Goal: Obtain resource: Download file/media

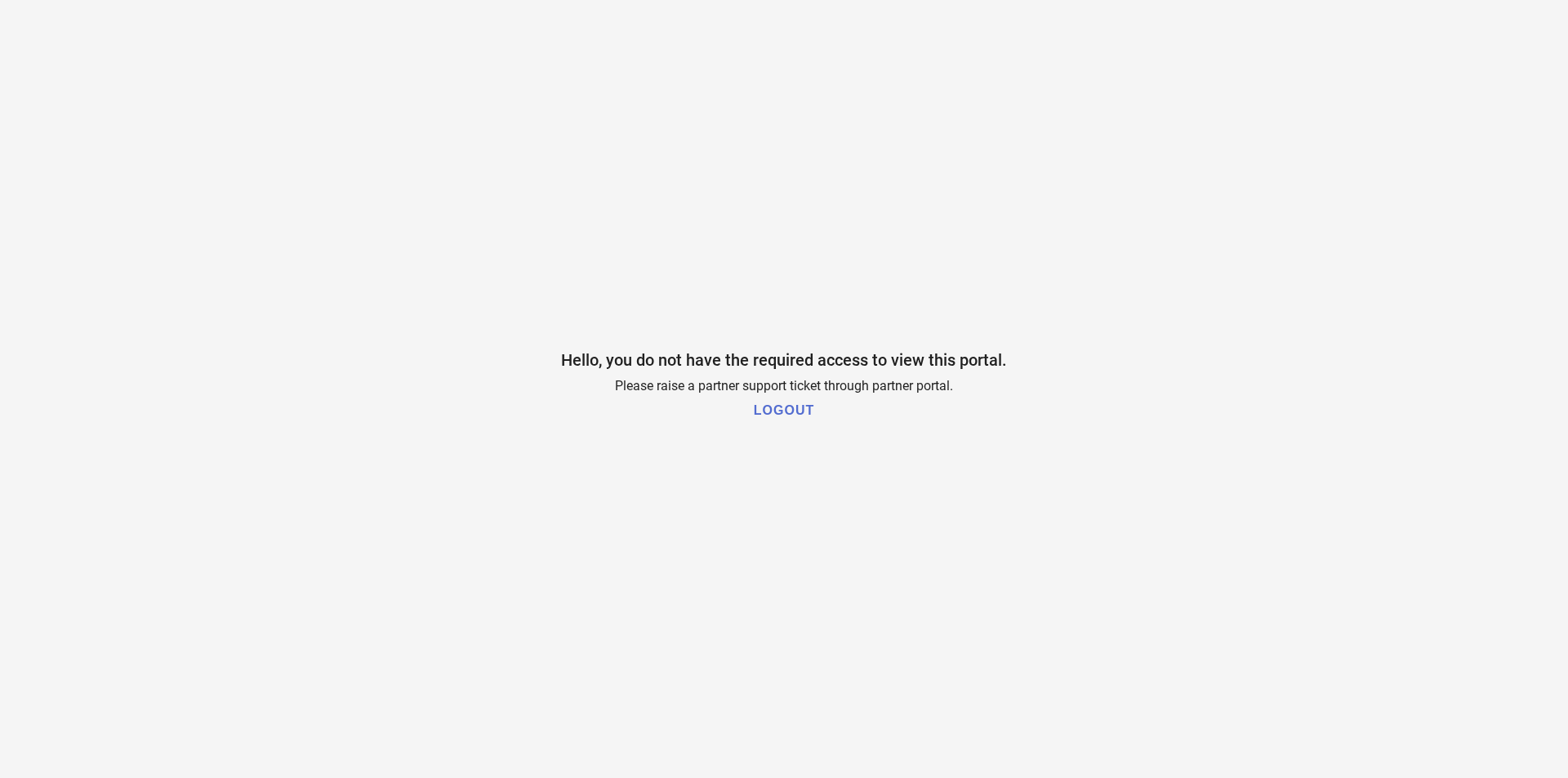
click at [777, 405] on h1 "LOGOUT" at bounding box center [784, 411] width 60 height 15
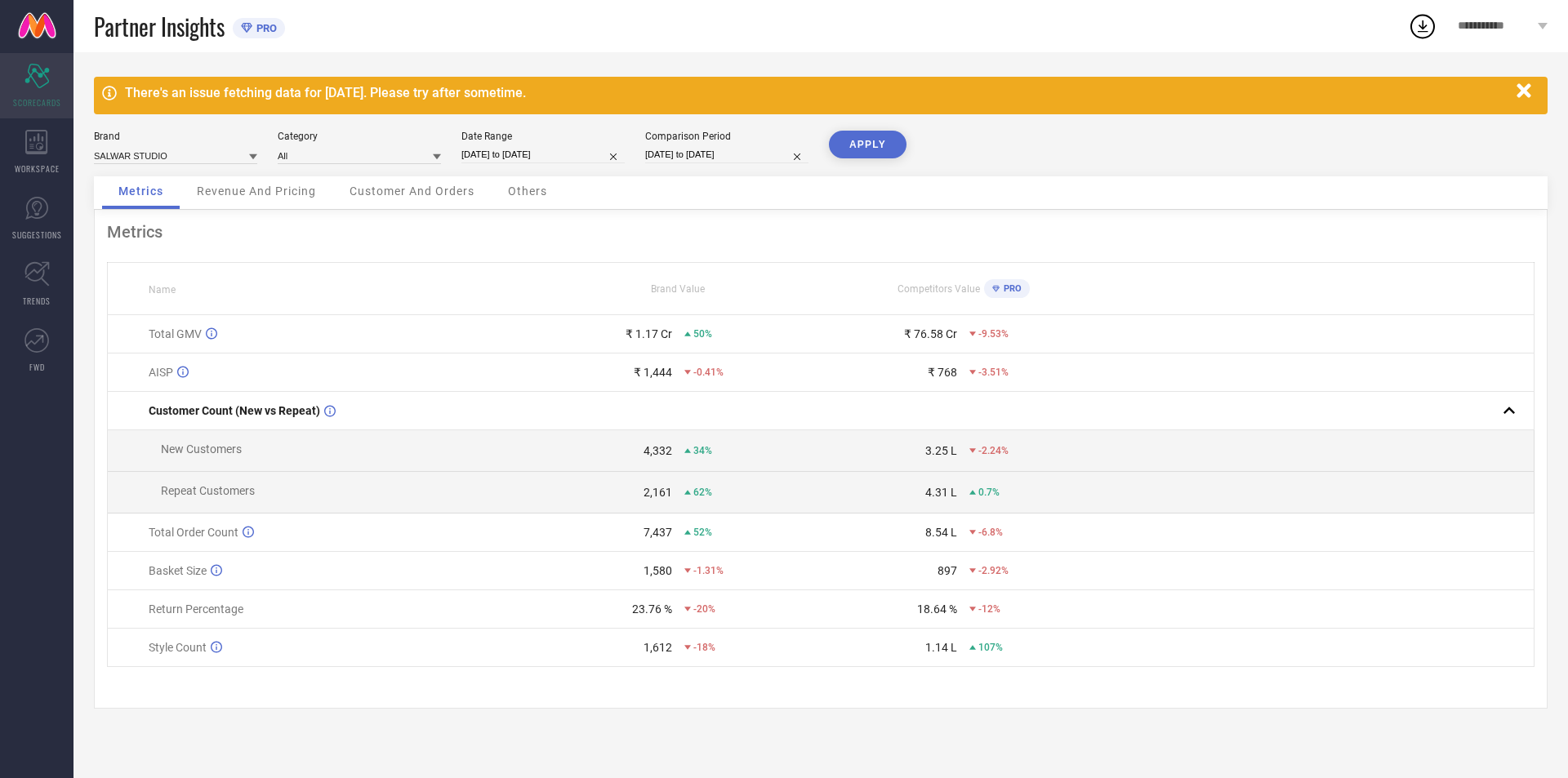
click at [41, 94] on div "Scorecard SCORECARDS" at bounding box center [37, 85] width 73 height 65
click at [253, 188] on span "Revenue And Pricing" at bounding box center [256, 191] width 120 height 13
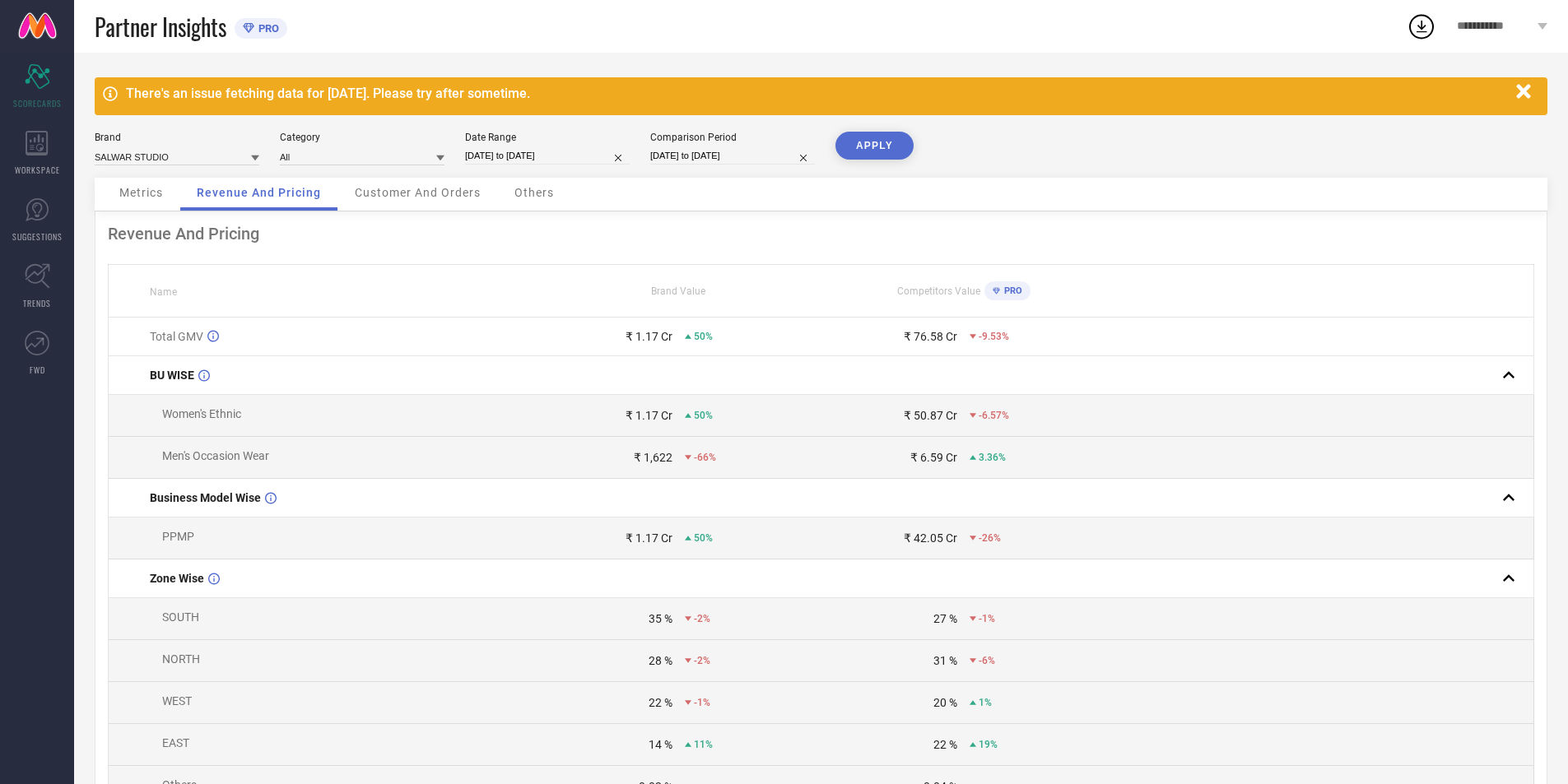
select select "7"
select select "2025"
select select "8"
select select "2025"
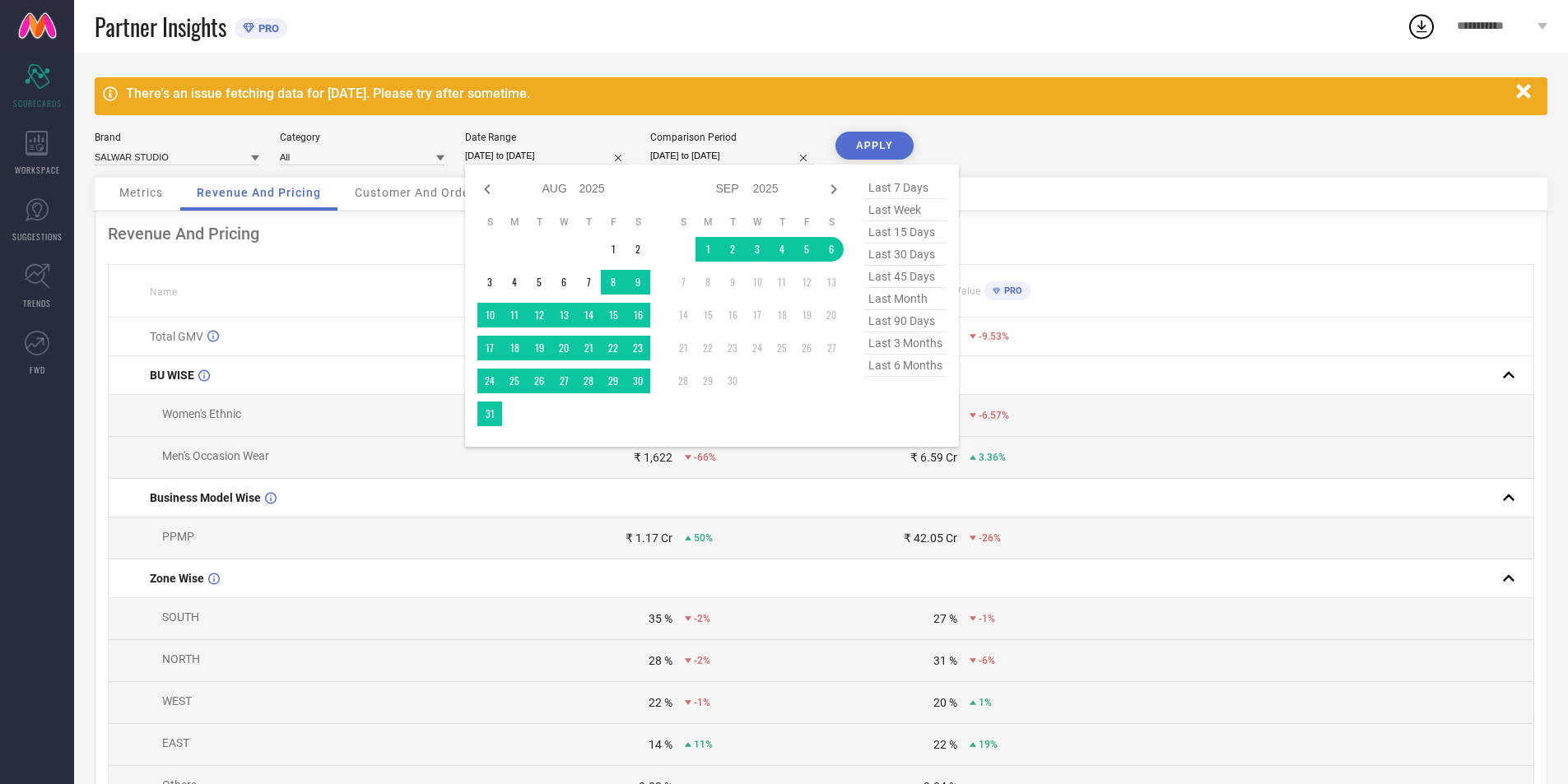
click at [574, 149] on input "07-08-2025 to 06-09-2025" at bounding box center [547, 156] width 164 height 17
click at [613, 242] on td "1" at bounding box center [613, 250] width 25 height 25
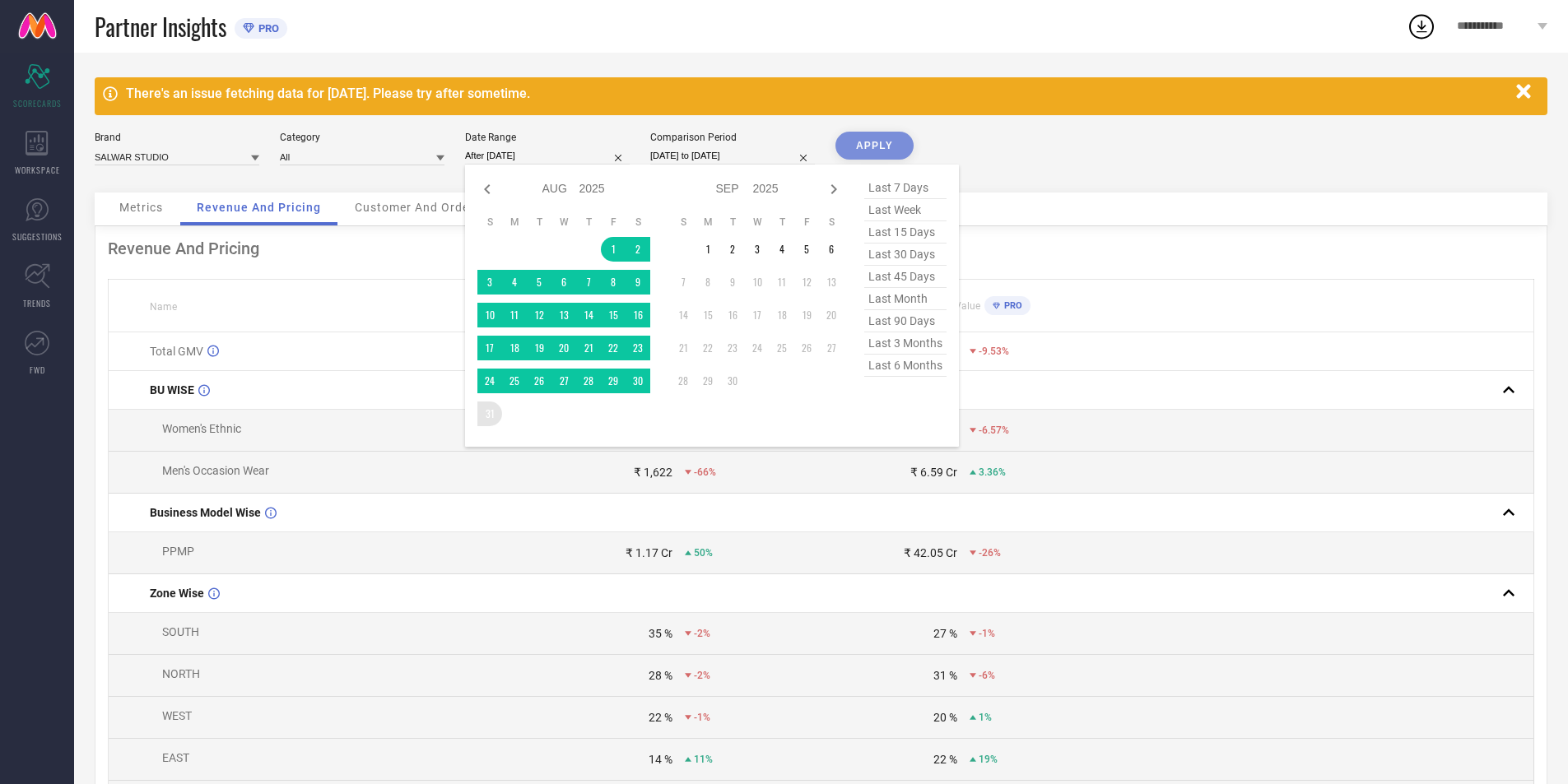
type input "01-08-2025 to 31-08-2025"
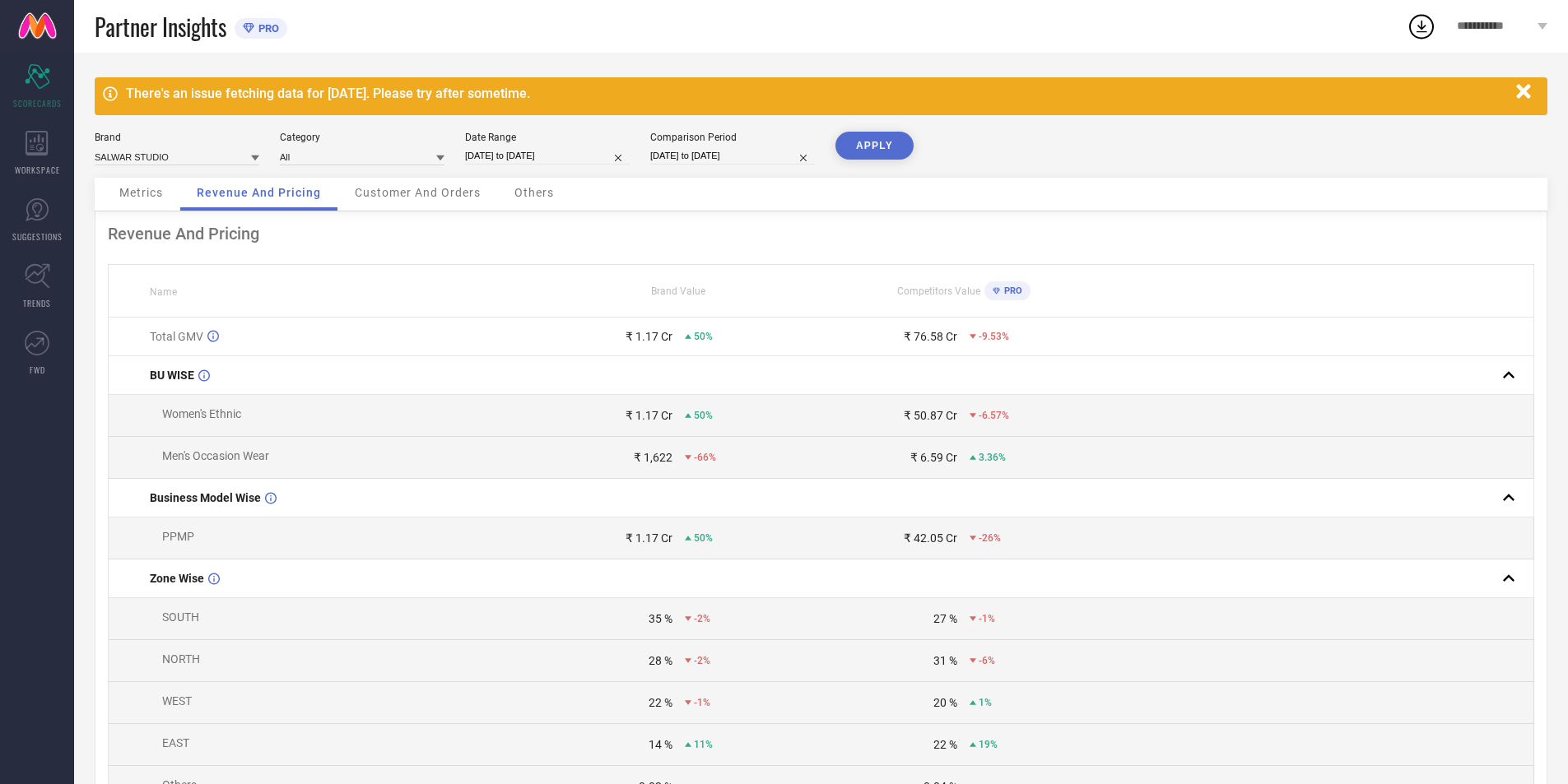
select select "7"
select select "2024"
select select "8"
select select "2024"
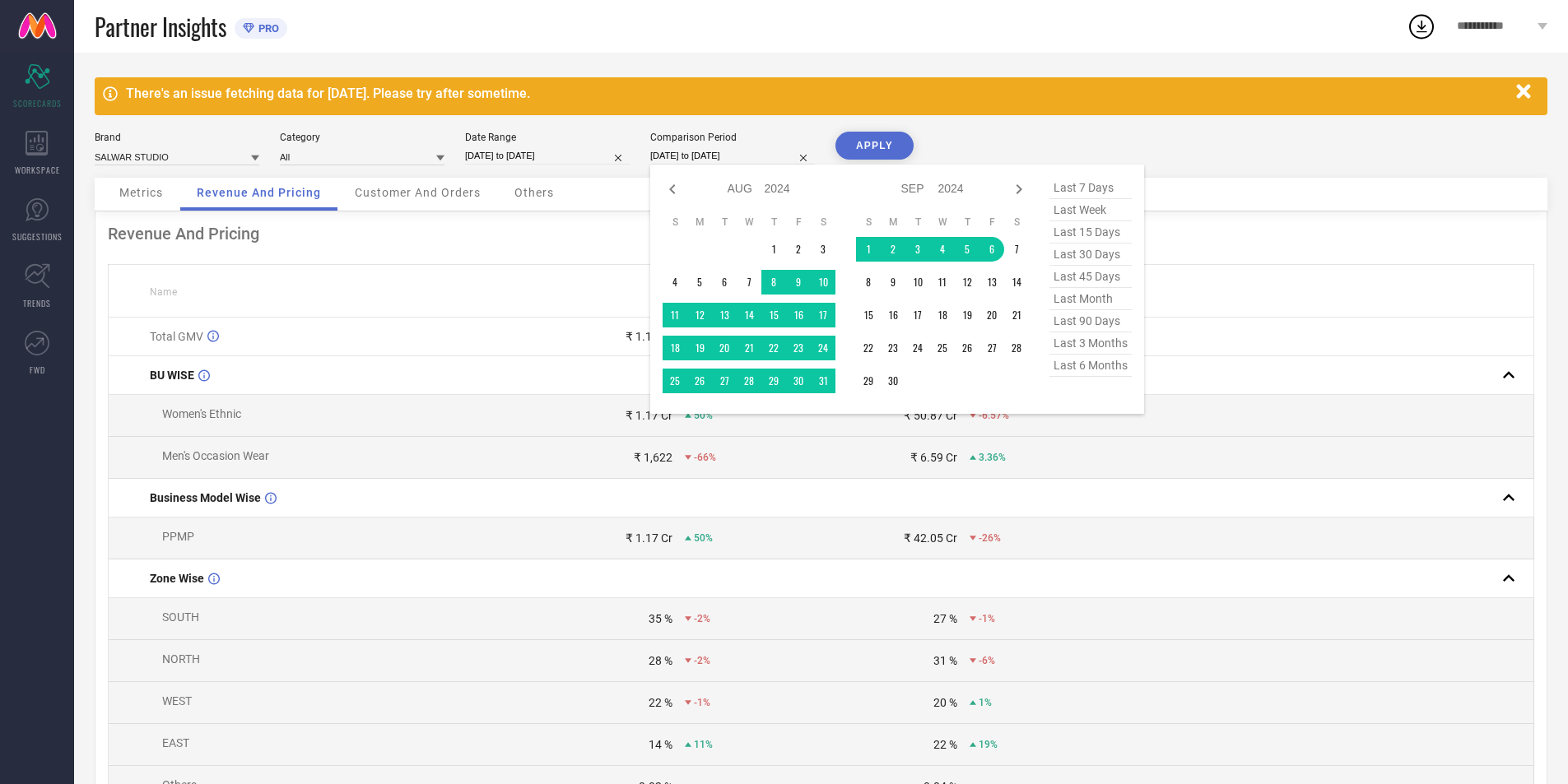
click at [666, 150] on input "07-08-2024 to 06-09-2024" at bounding box center [732, 156] width 164 height 17
click at [670, 181] on icon at bounding box center [672, 189] width 20 height 20
select select "6"
select select "2024"
select select "7"
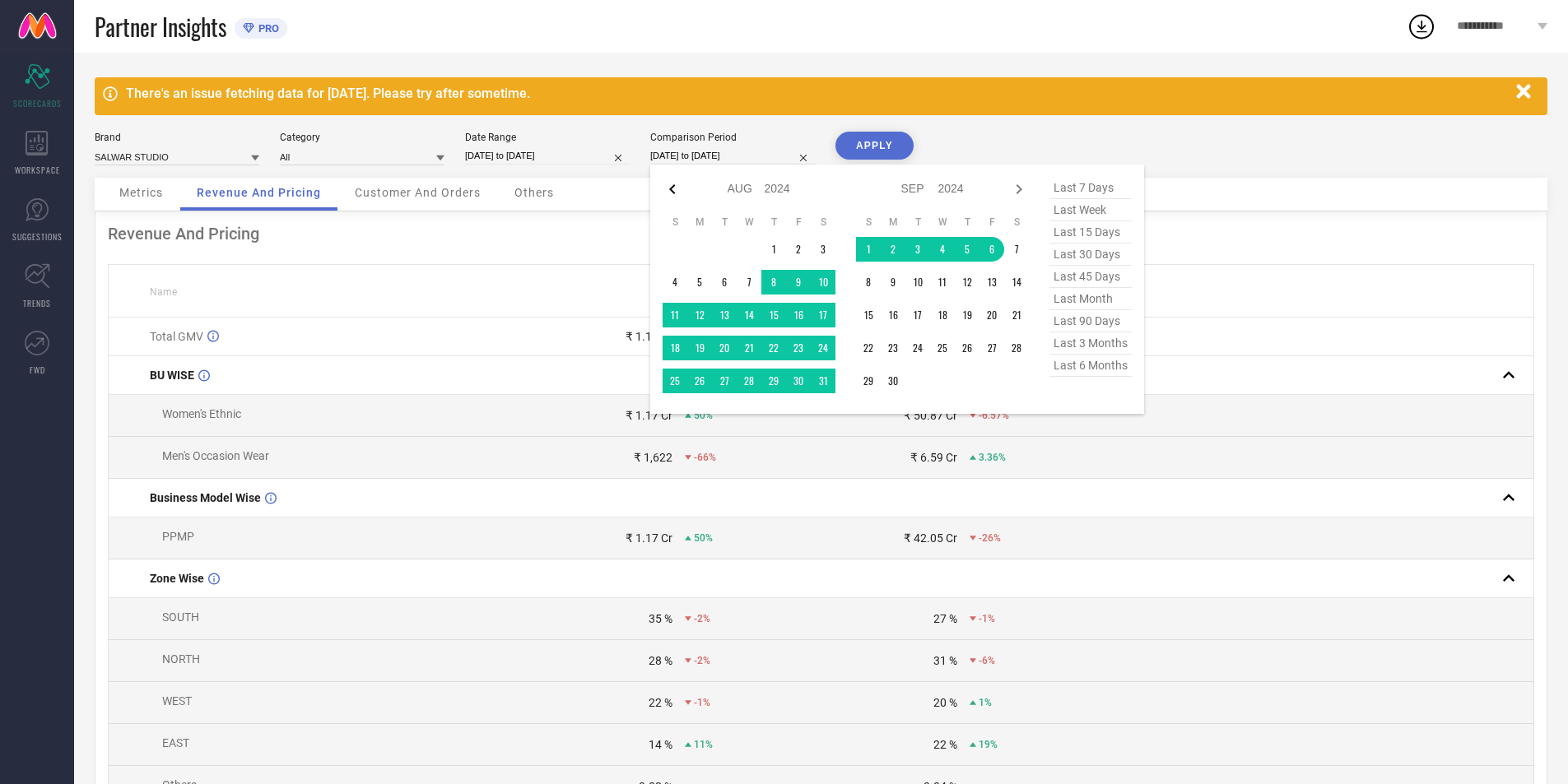
select select "2024"
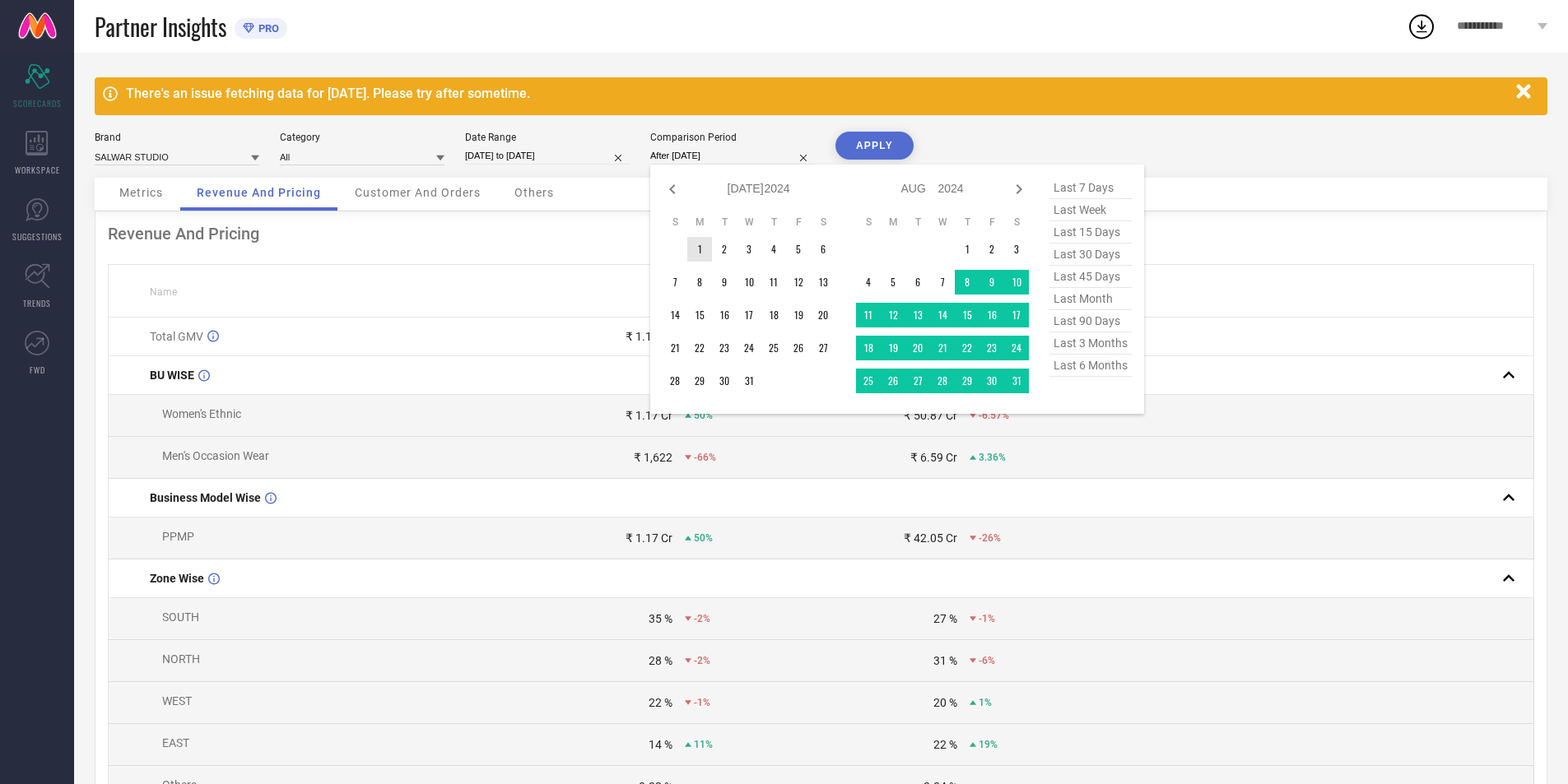
click at [702, 246] on td "1" at bounding box center [700, 250] width 25 height 25
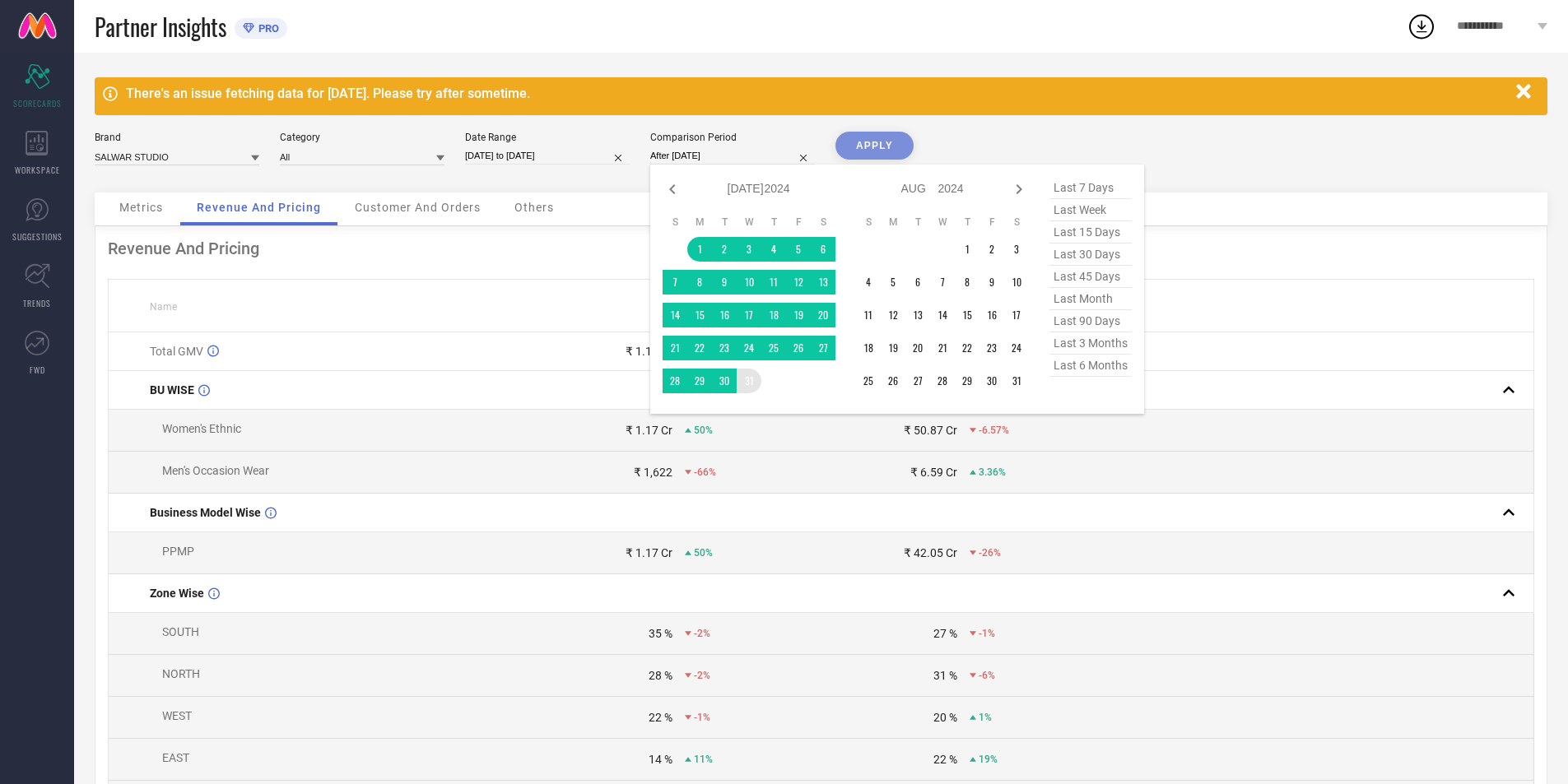
type input "01-07-2024 to 31-07-2024"
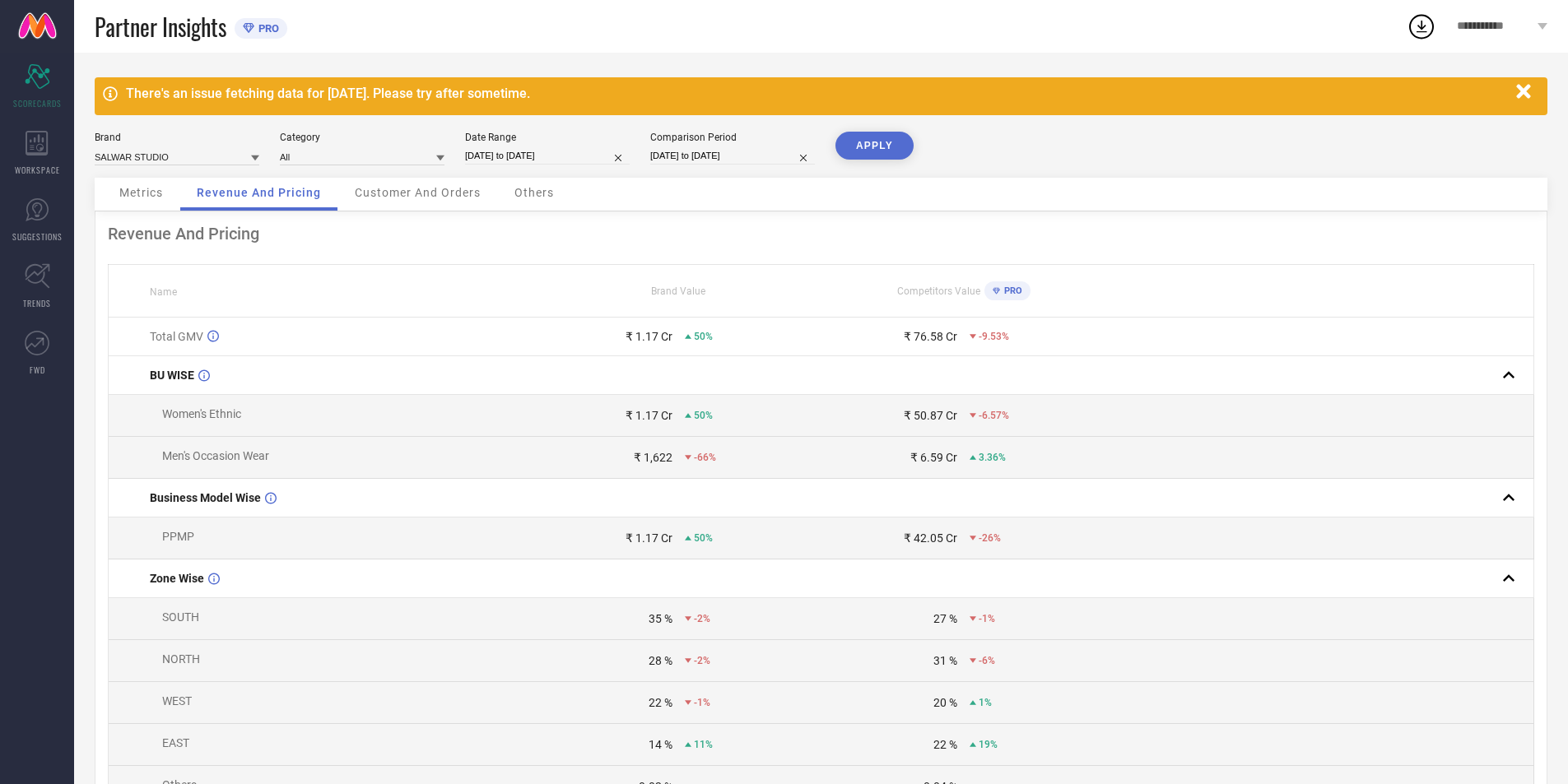
click at [850, 146] on button "APPLY" at bounding box center [874, 145] width 78 height 28
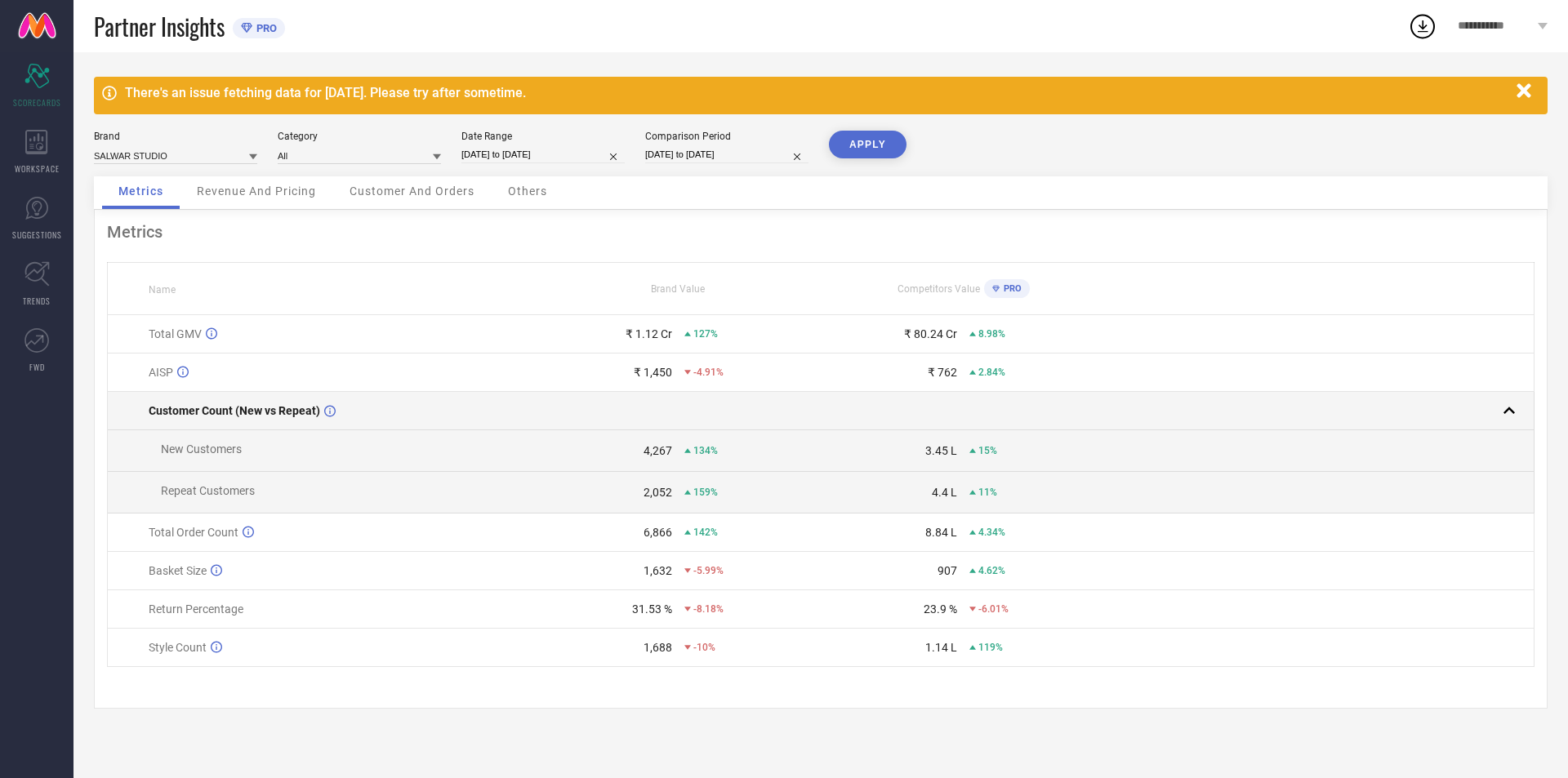
click at [1512, 411] on rect at bounding box center [1509, 411] width 23 height 23
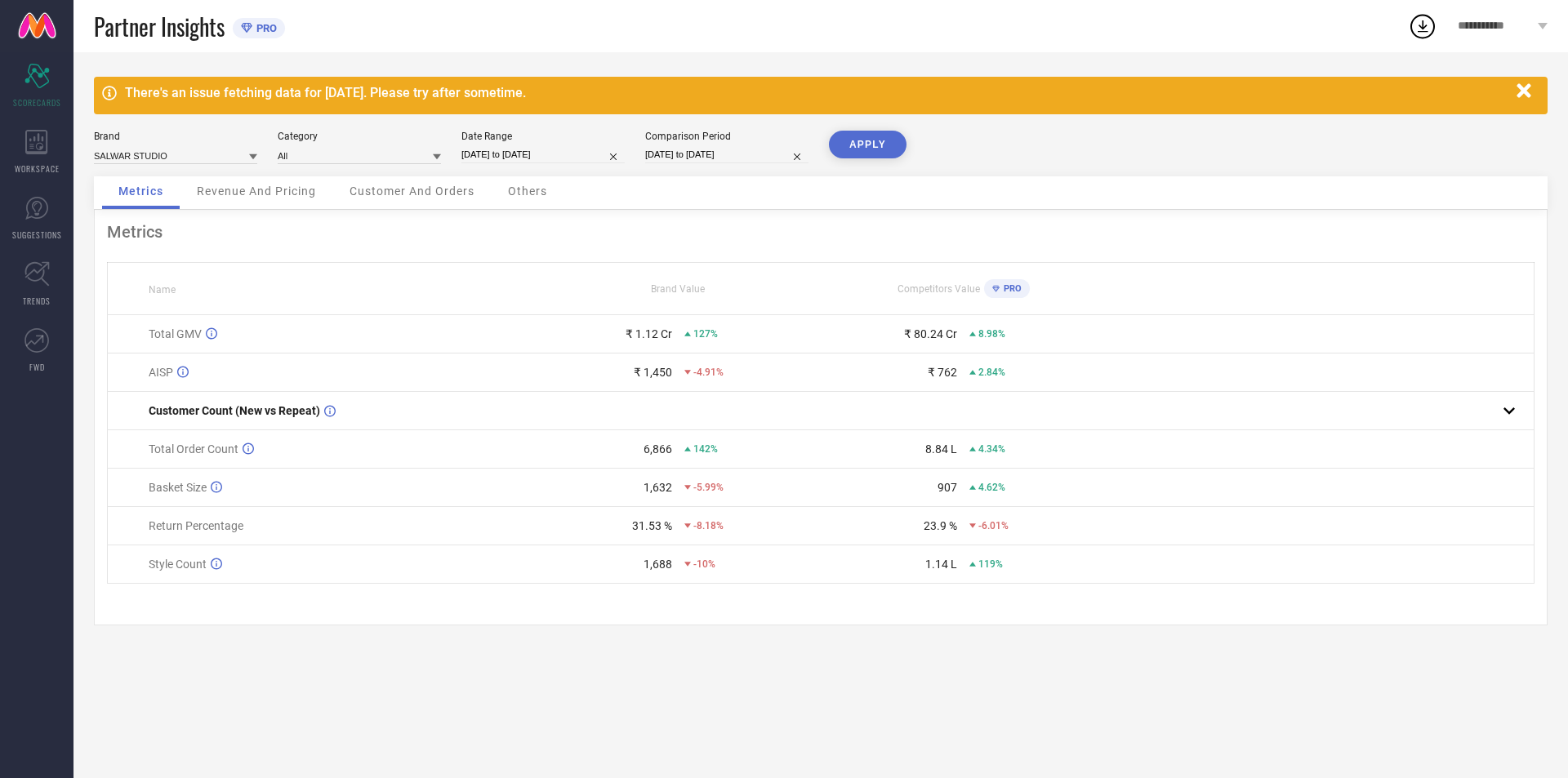
click at [290, 193] on span "Revenue And Pricing" at bounding box center [256, 191] width 120 height 13
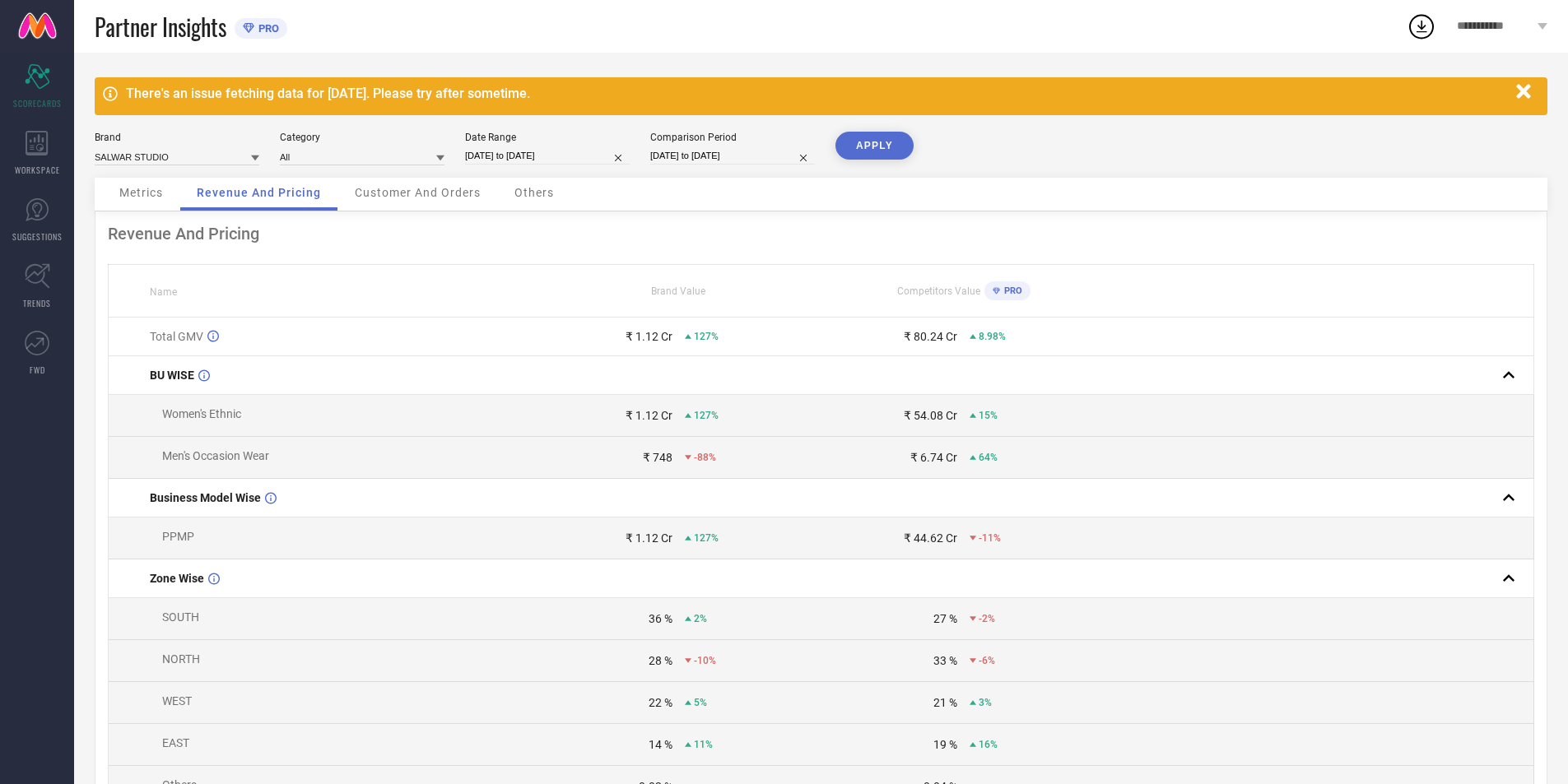
click at [358, 190] on span "Customer And Orders" at bounding box center [418, 193] width 126 height 13
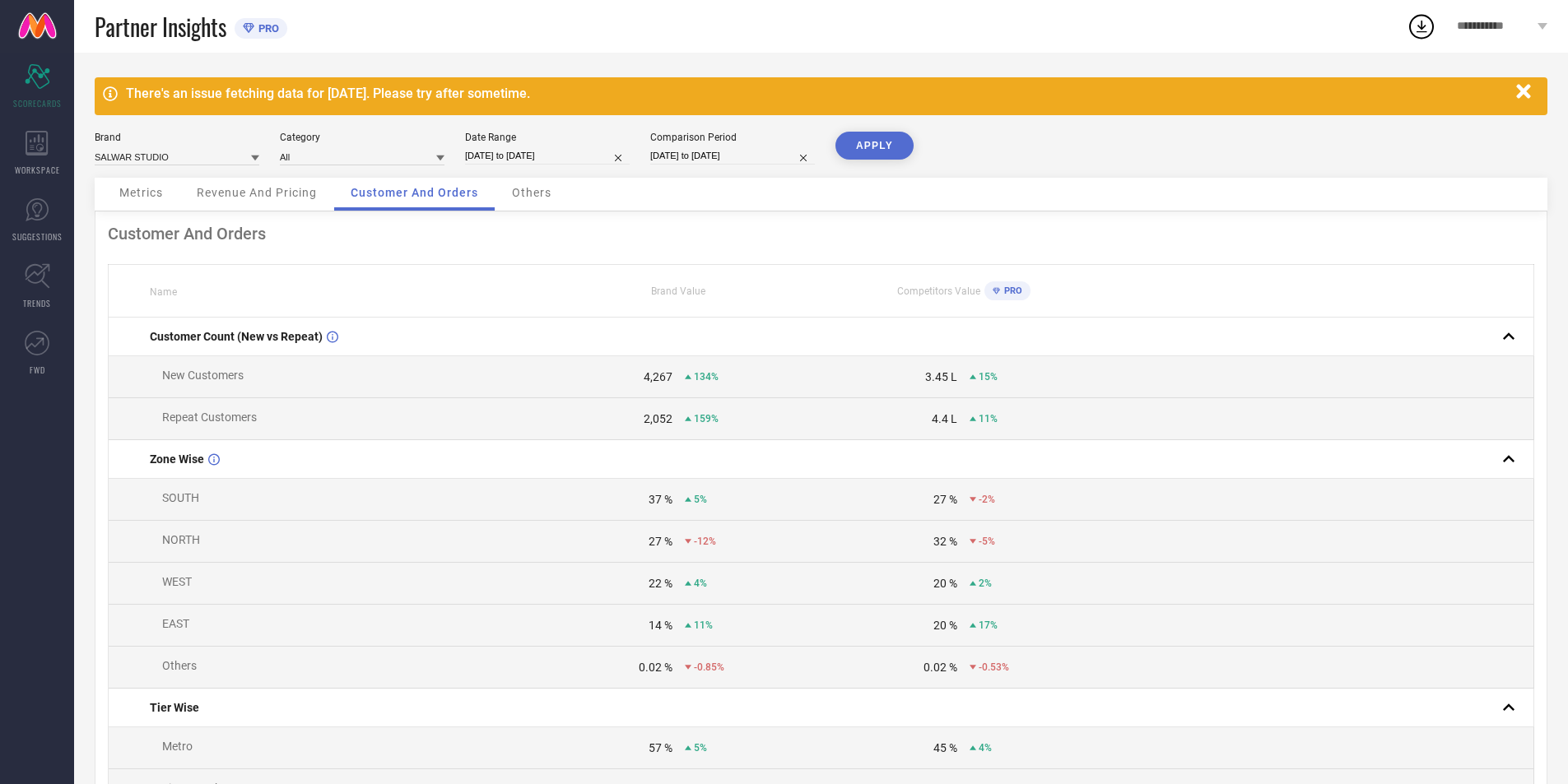
click at [538, 187] on span "Others" at bounding box center [532, 193] width 40 height 13
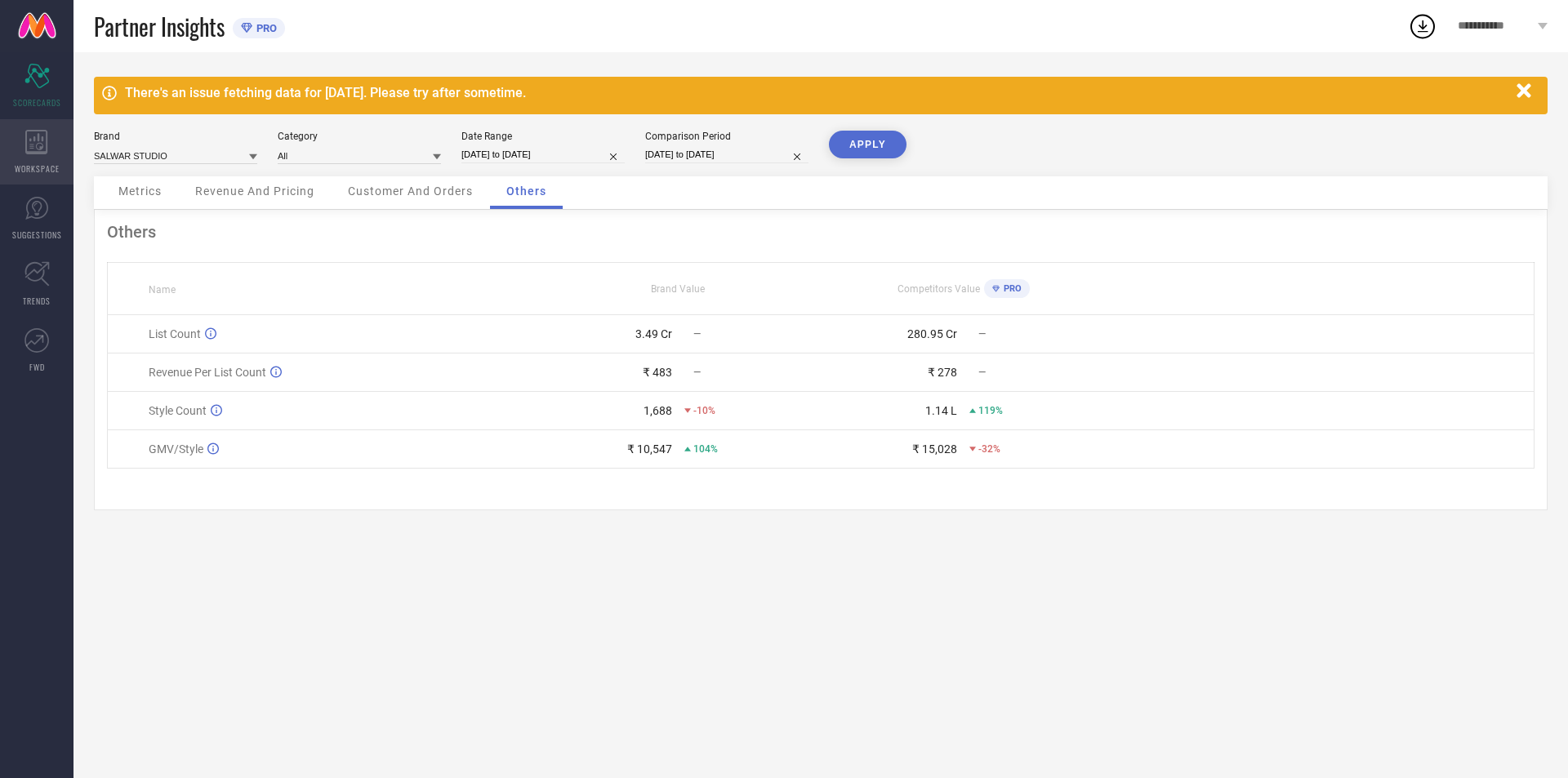
click at [19, 129] on div "WORKSPACE" at bounding box center [37, 152] width 73 height 65
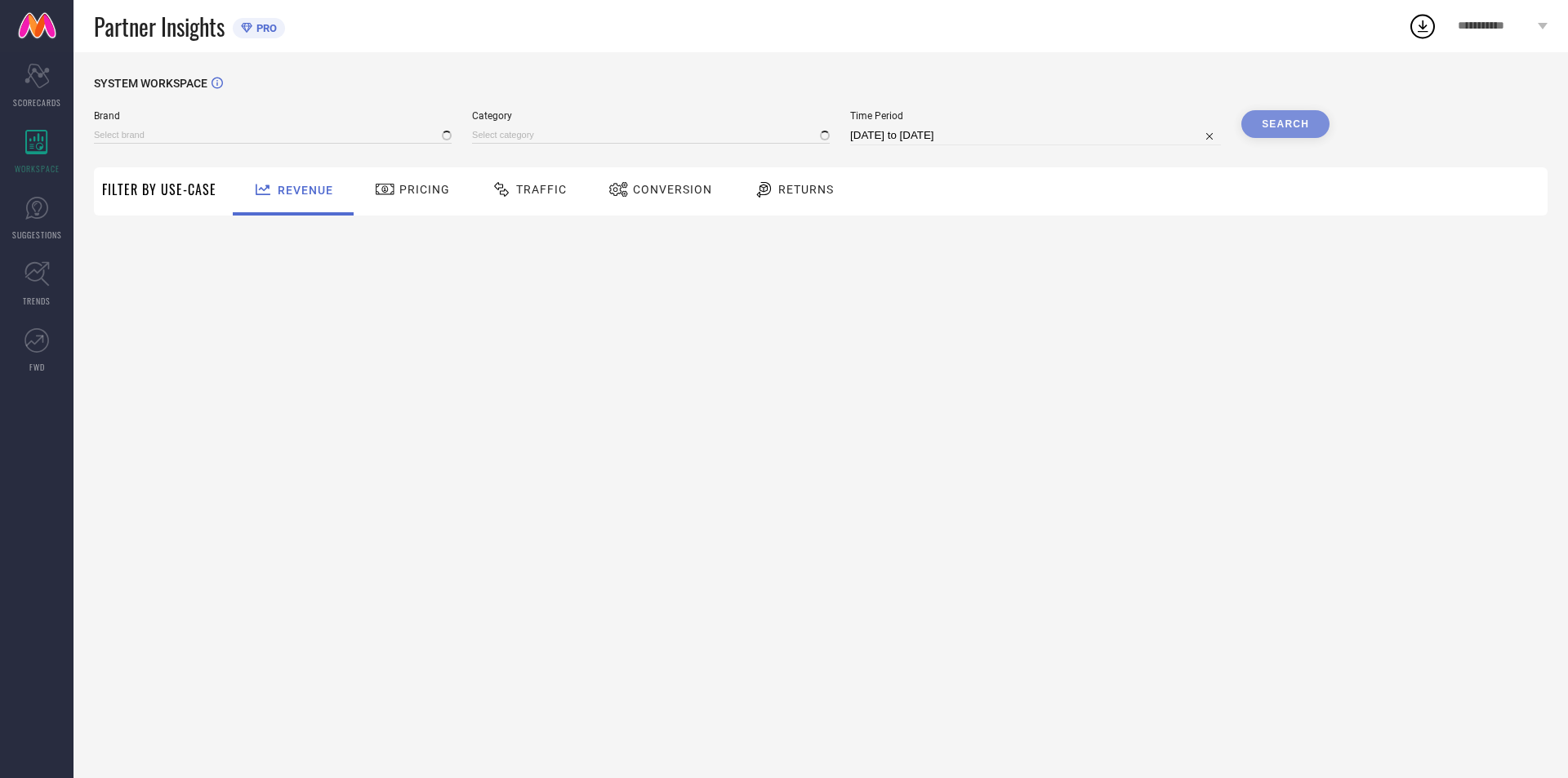
type input "SALWAR STUDIO"
type input "All"
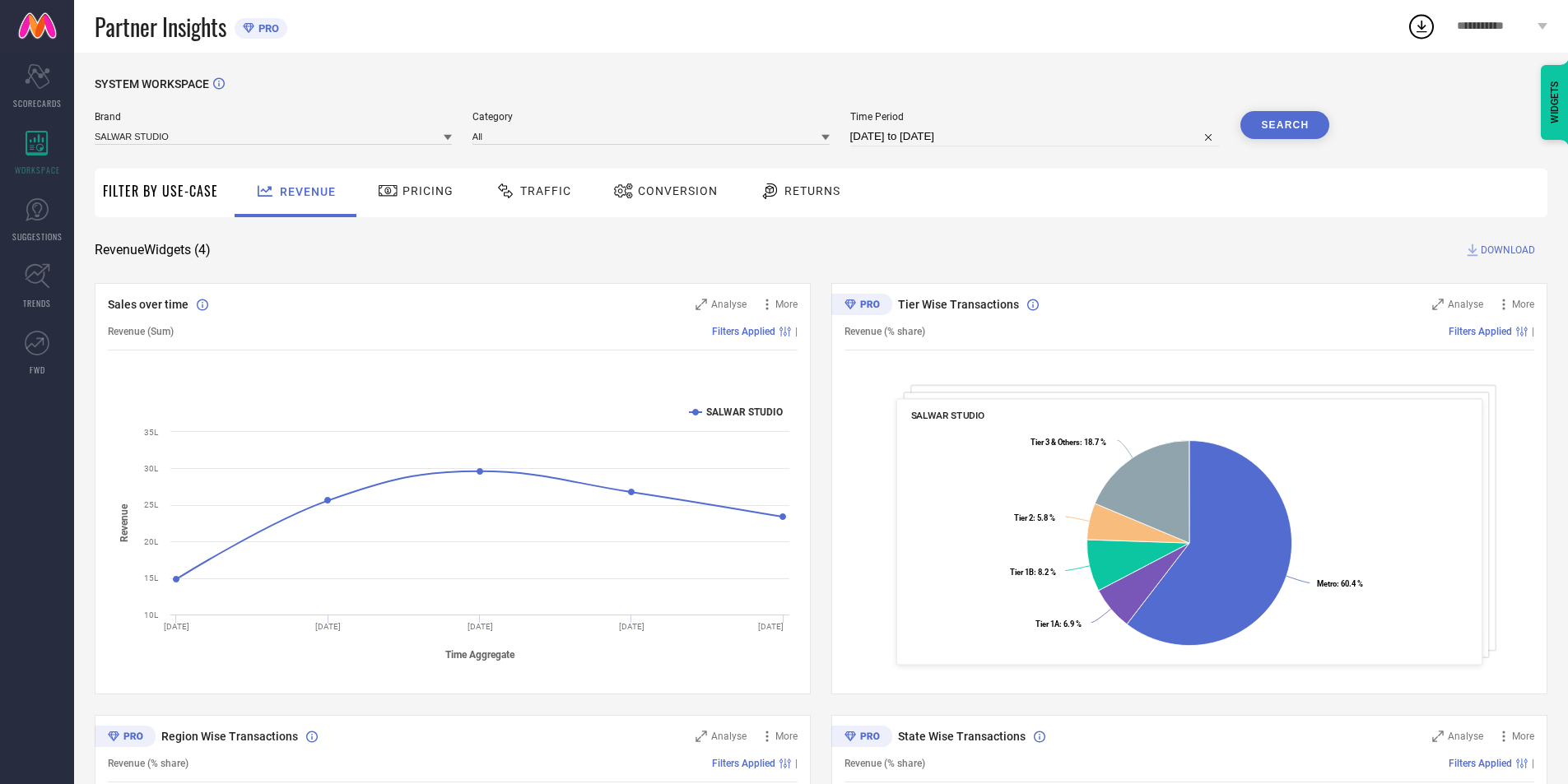
click at [877, 136] on input "07-08-2025 to 06-09-2025" at bounding box center [1036, 137] width 370 height 20
select select "7"
select select "2025"
select select "8"
select select "2025"
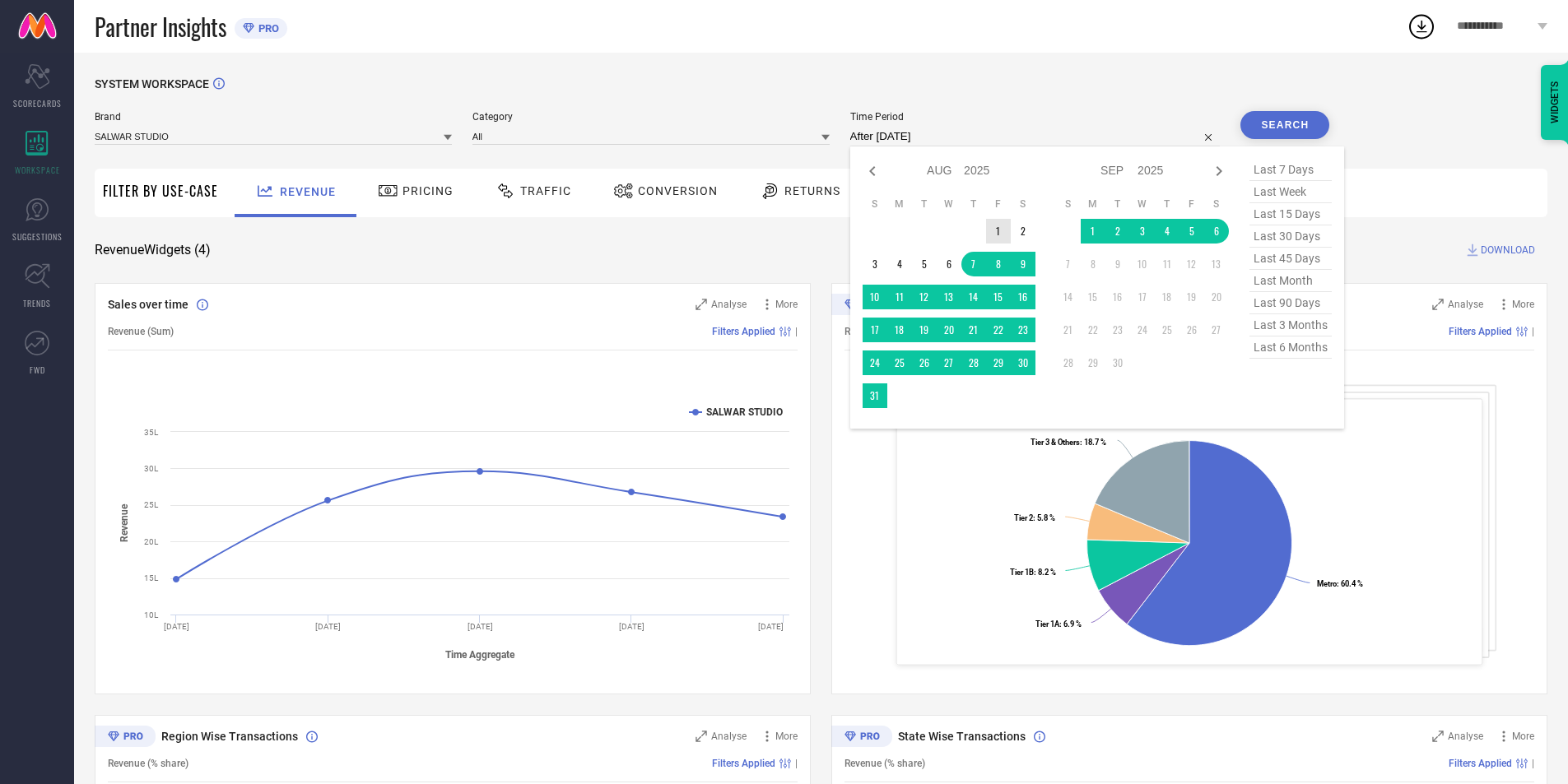
click at [999, 221] on td "1" at bounding box center [999, 232] width 25 height 25
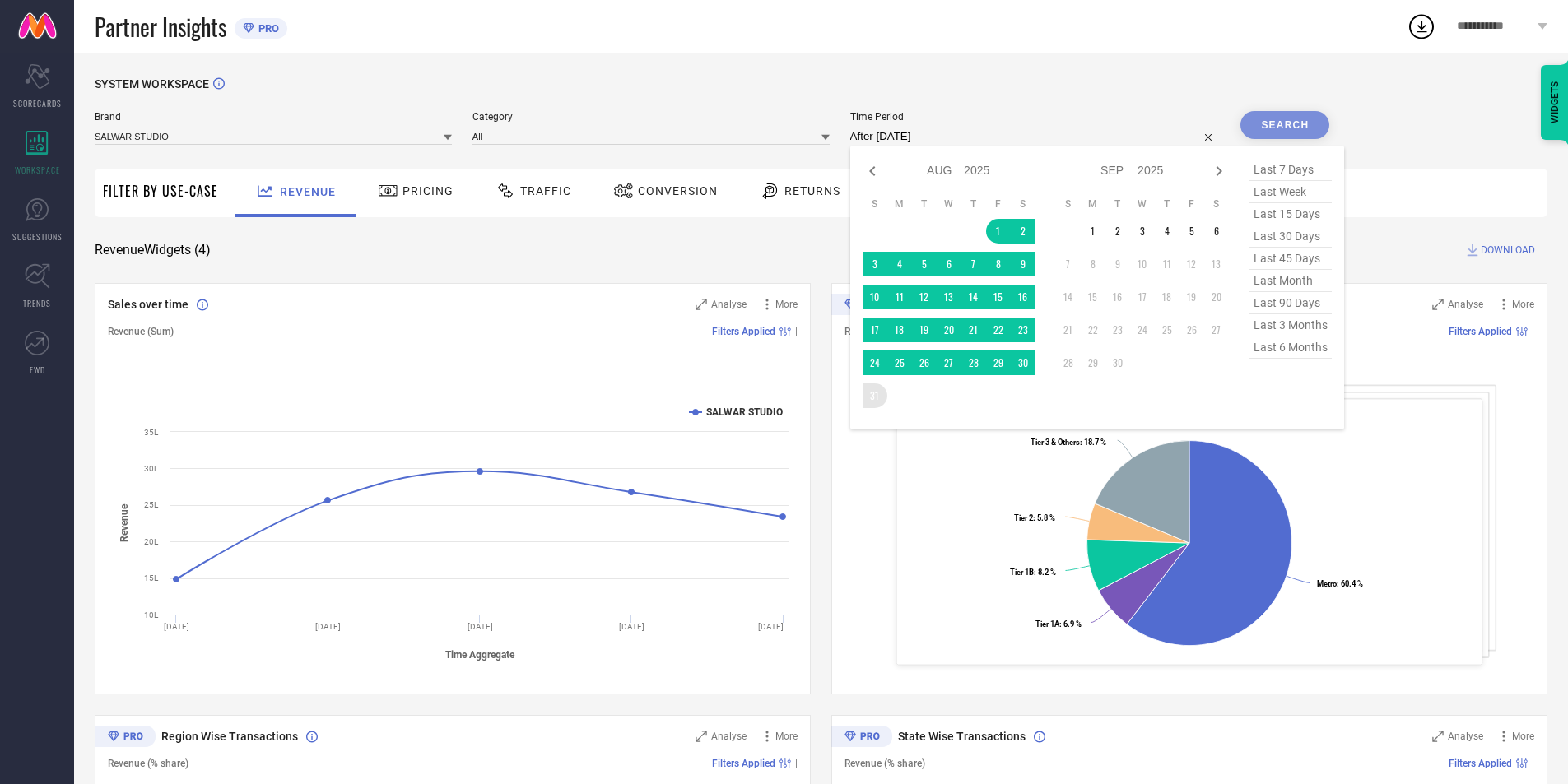
type input "01-08-2025 to 31-08-2025"
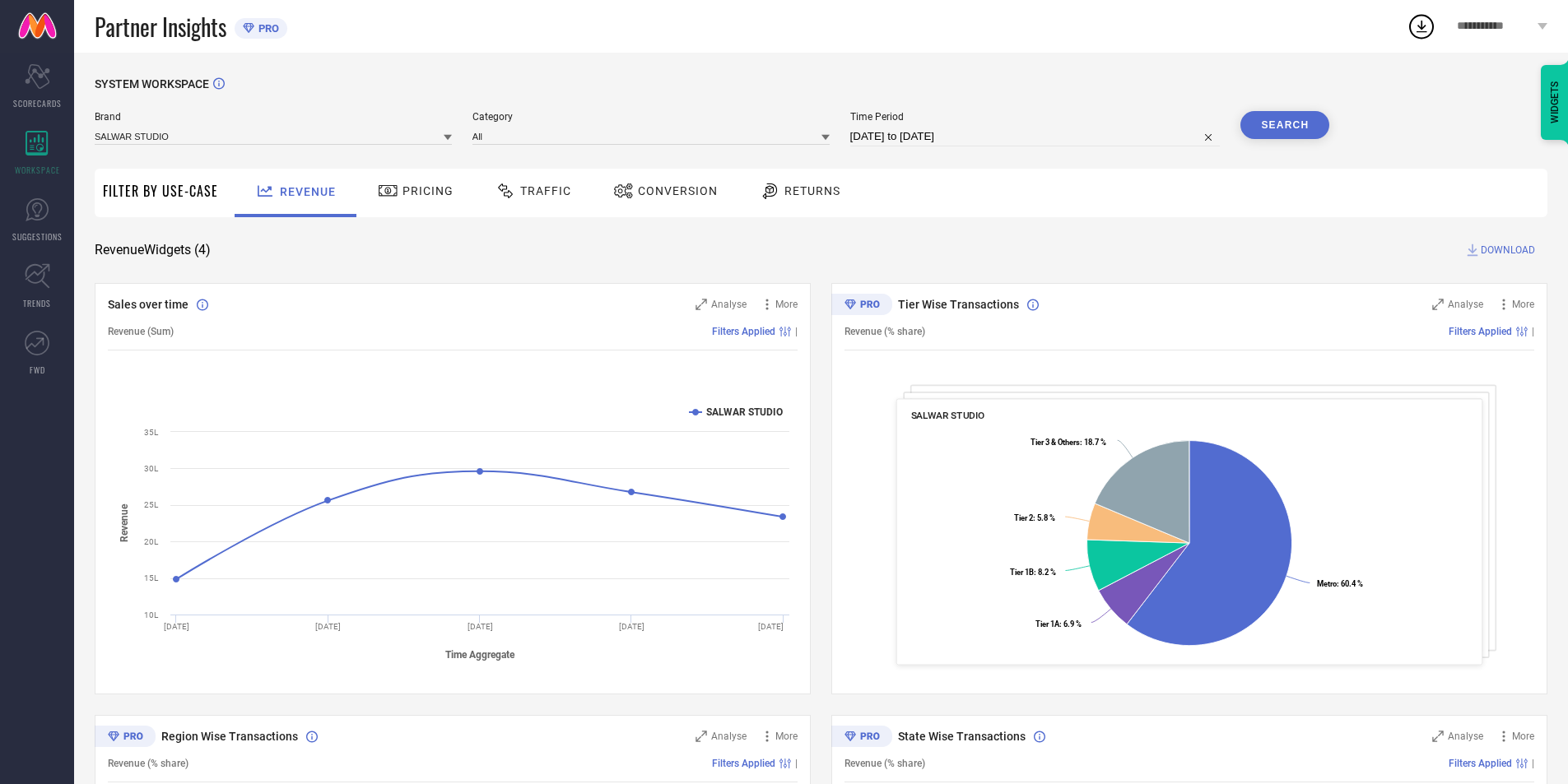
click at [1267, 126] on button "Search" at bounding box center [1285, 124] width 89 height 28
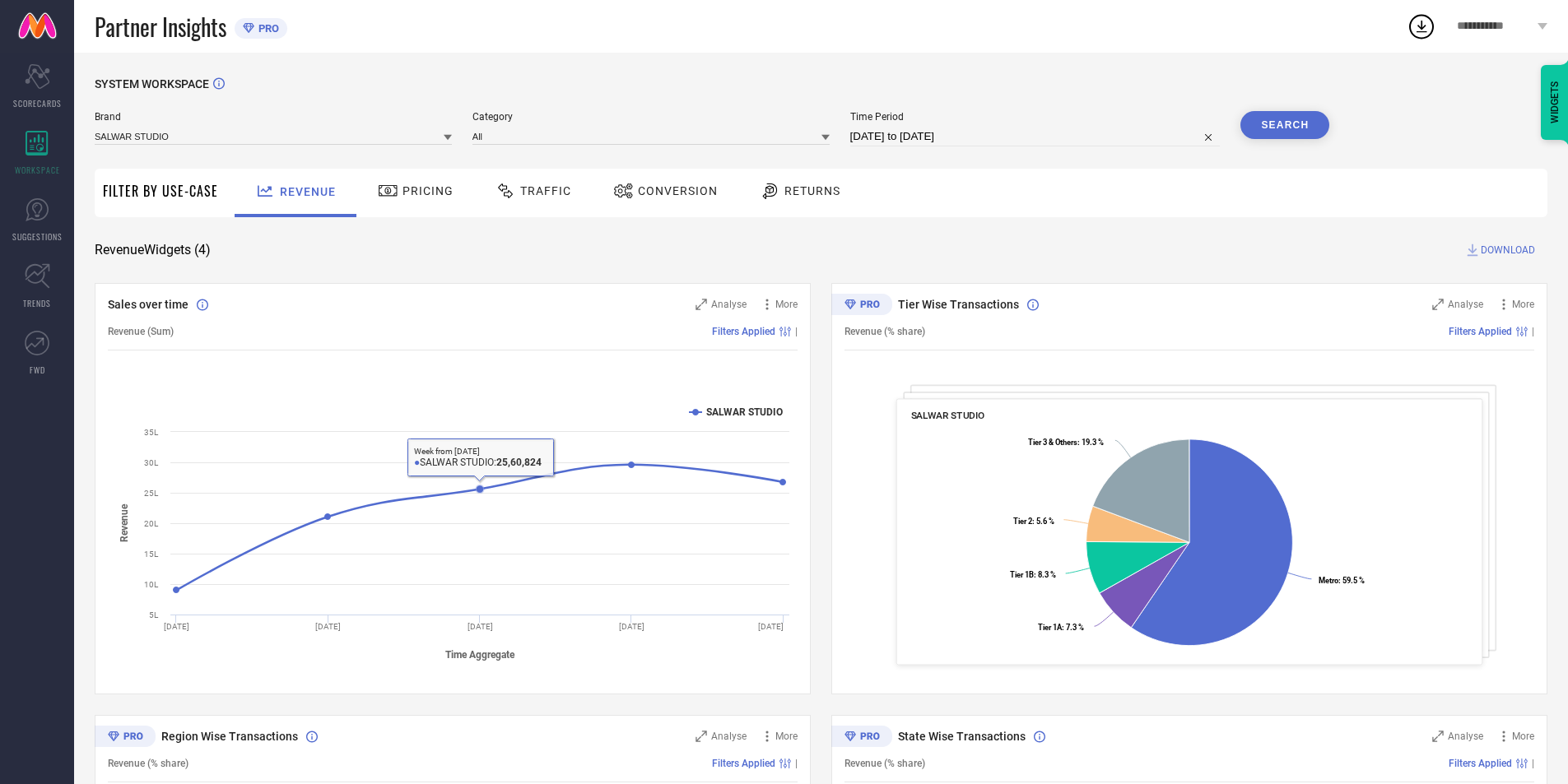
click at [403, 189] on span "Pricing" at bounding box center [428, 191] width 51 height 13
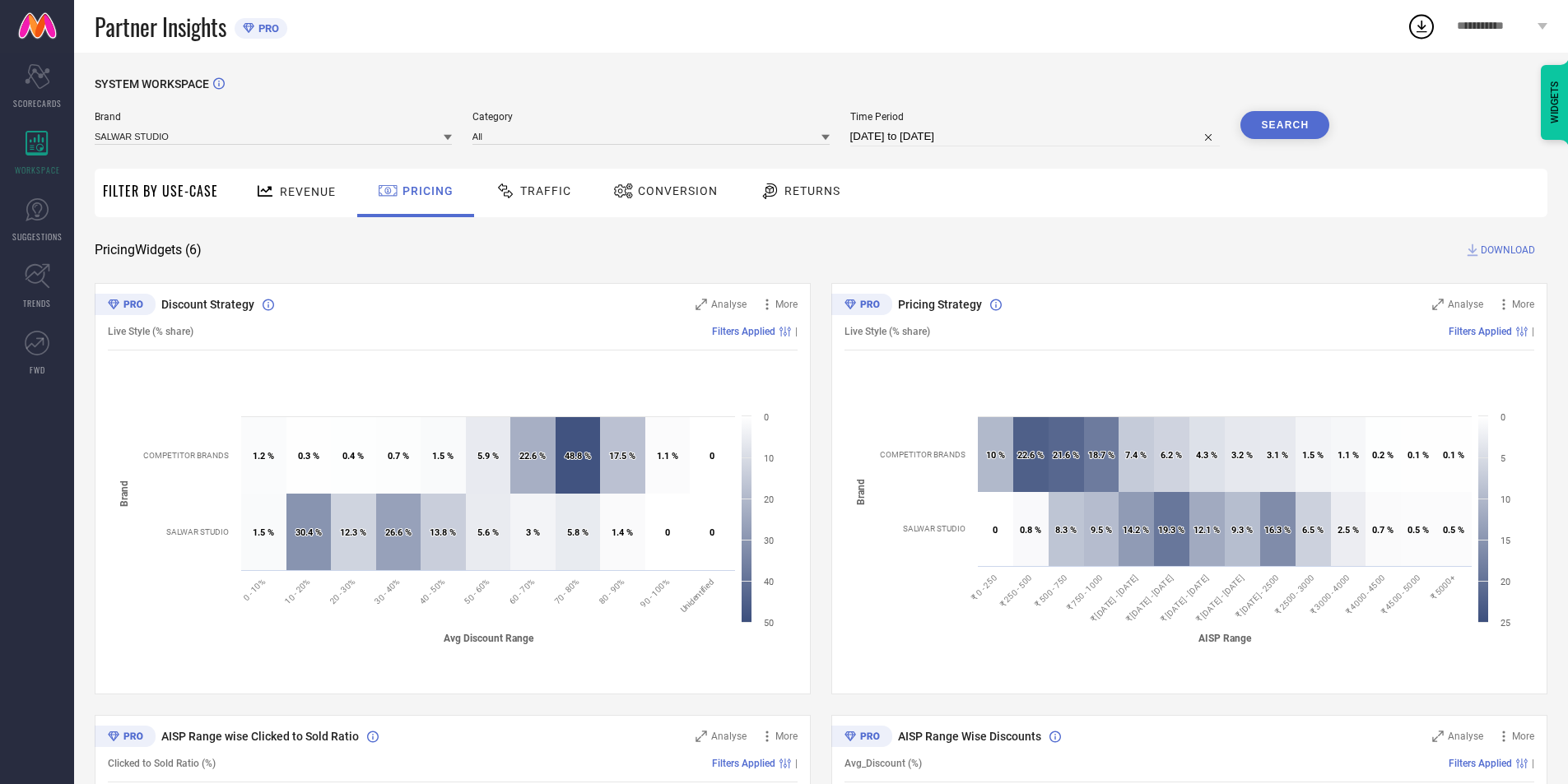
click at [548, 200] on div "Traffic" at bounding box center [533, 190] width 84 height 28
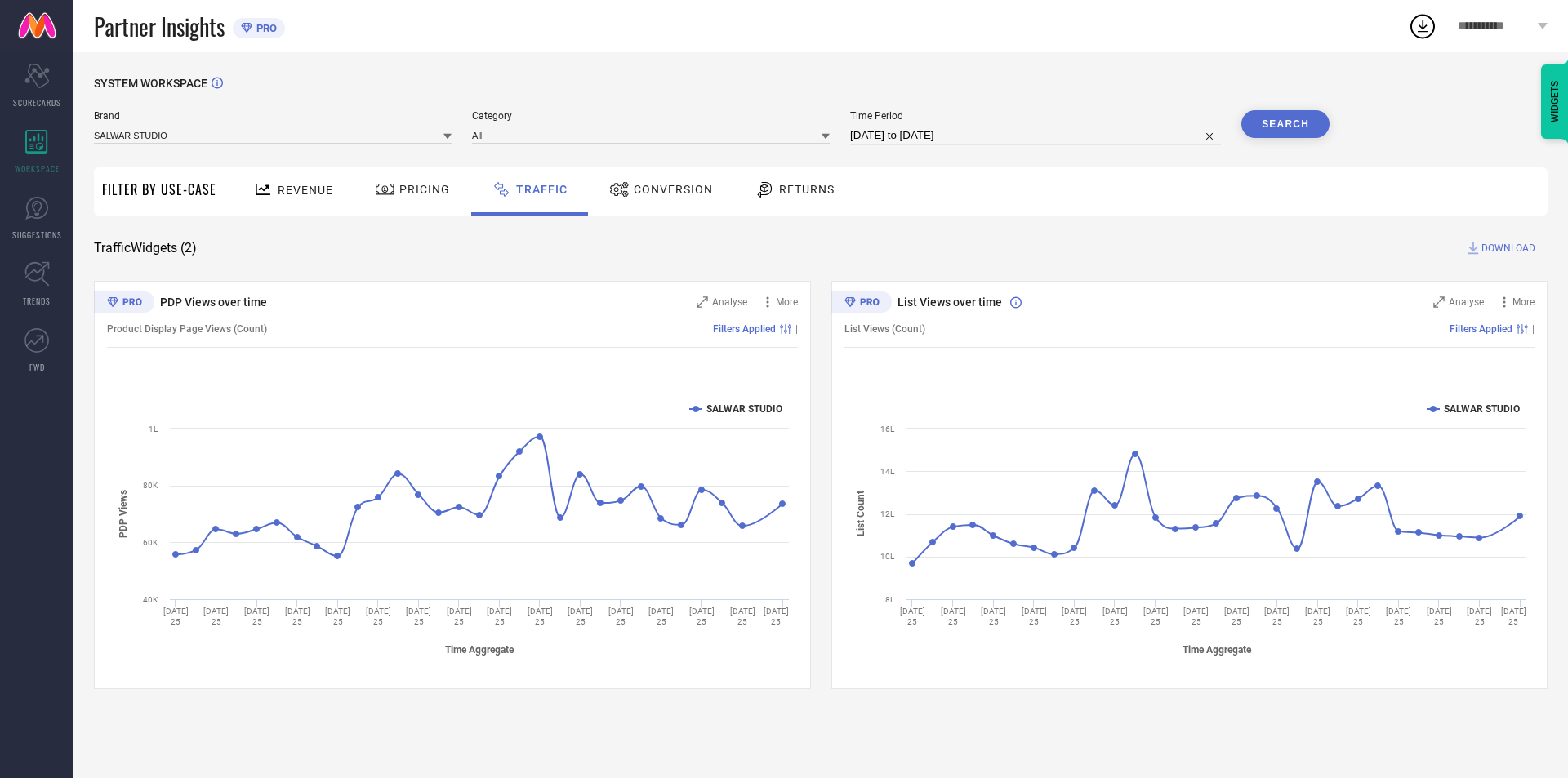
click at [695, 198] on div "Conversion" at bounding box center [661, 188] width 112 height 27
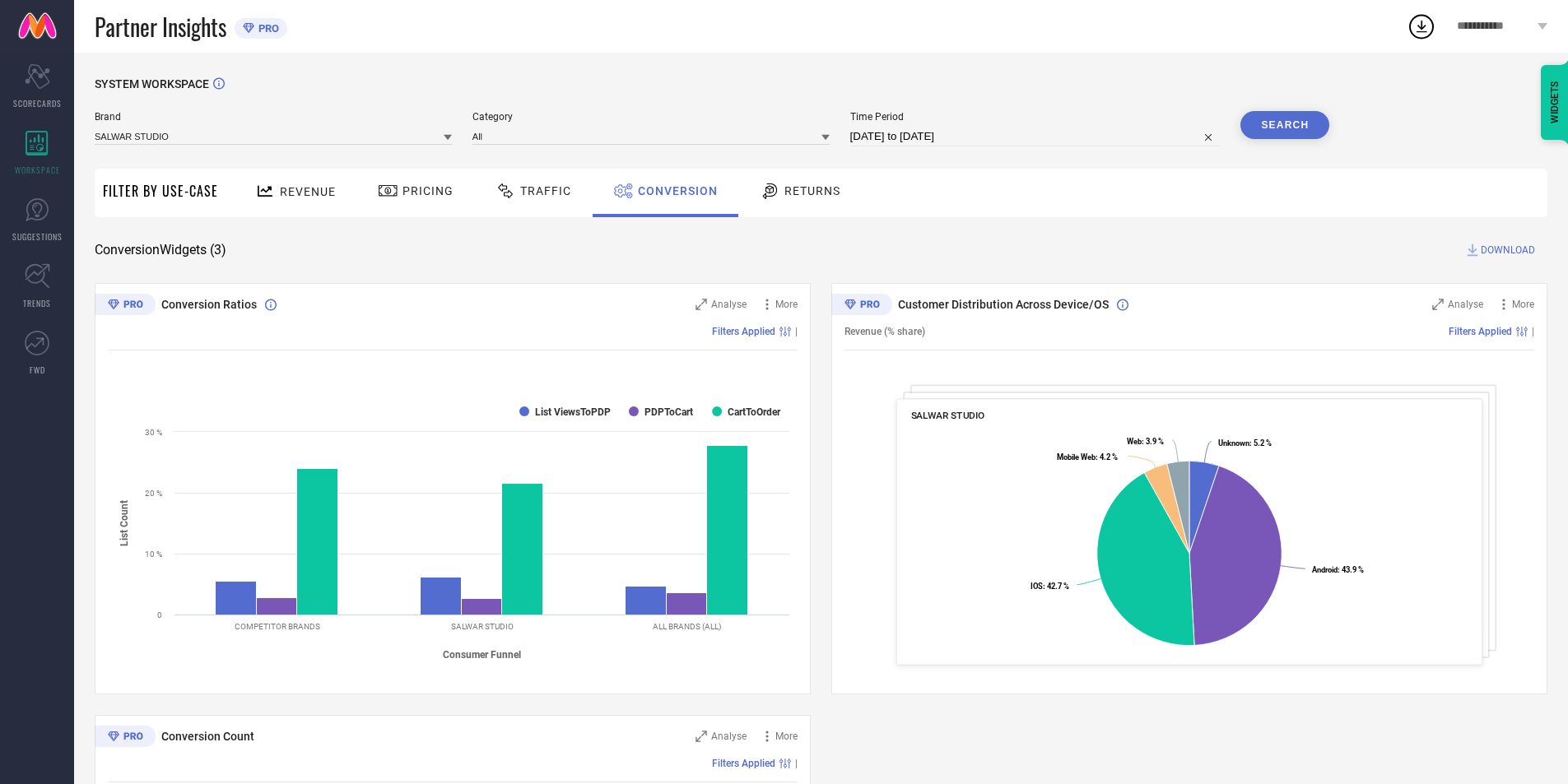
click at [767, 208] on div "Returns" at bounding box center [800, 193] width 121 height 48
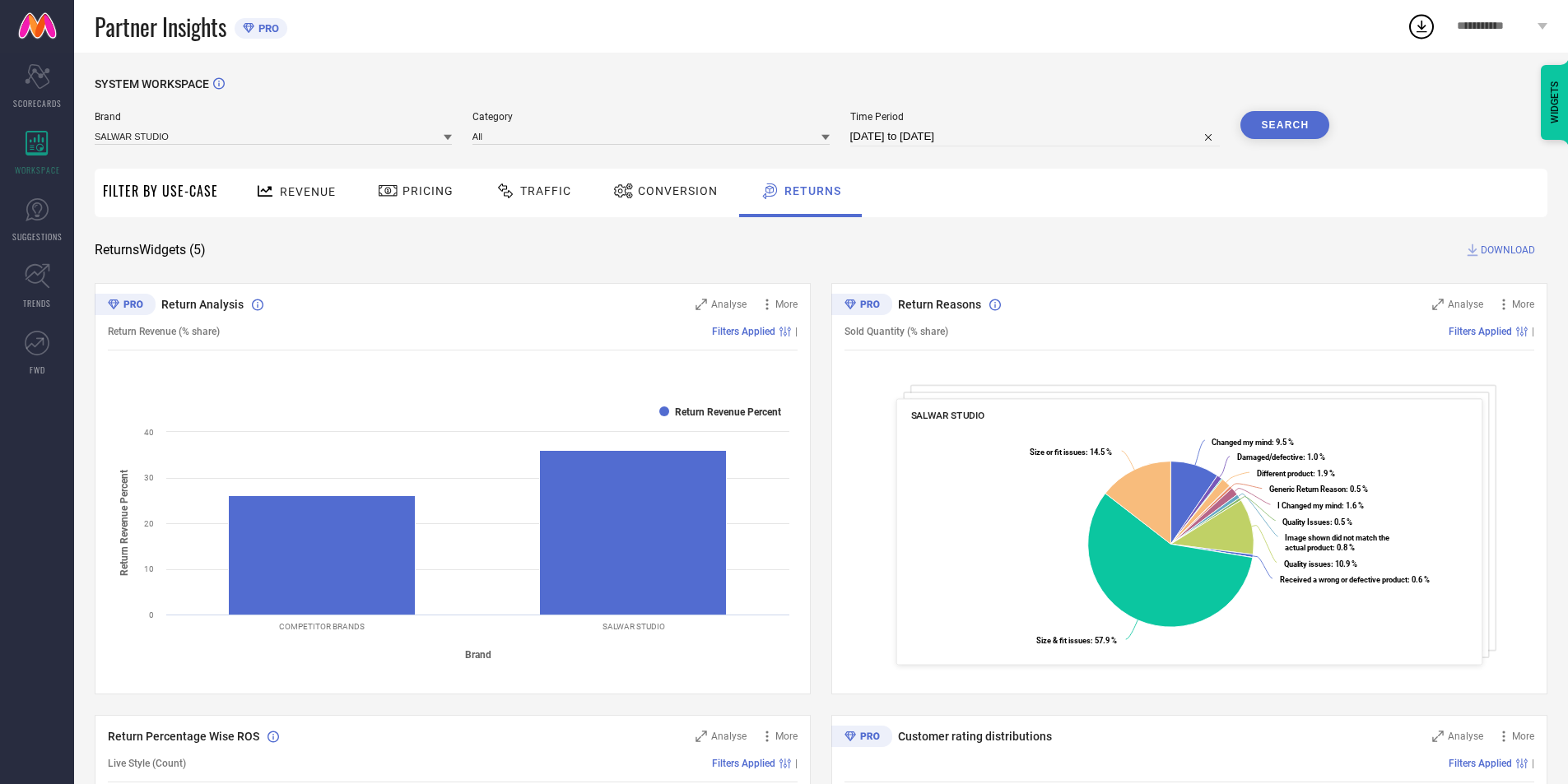
click at [1496, 248] on span "DOWNLOAD" at bounding box center [1507, 250] width 54 height 16
click at [1422, 25] on icon at bounding box center [1421, 27] width 10 height 12
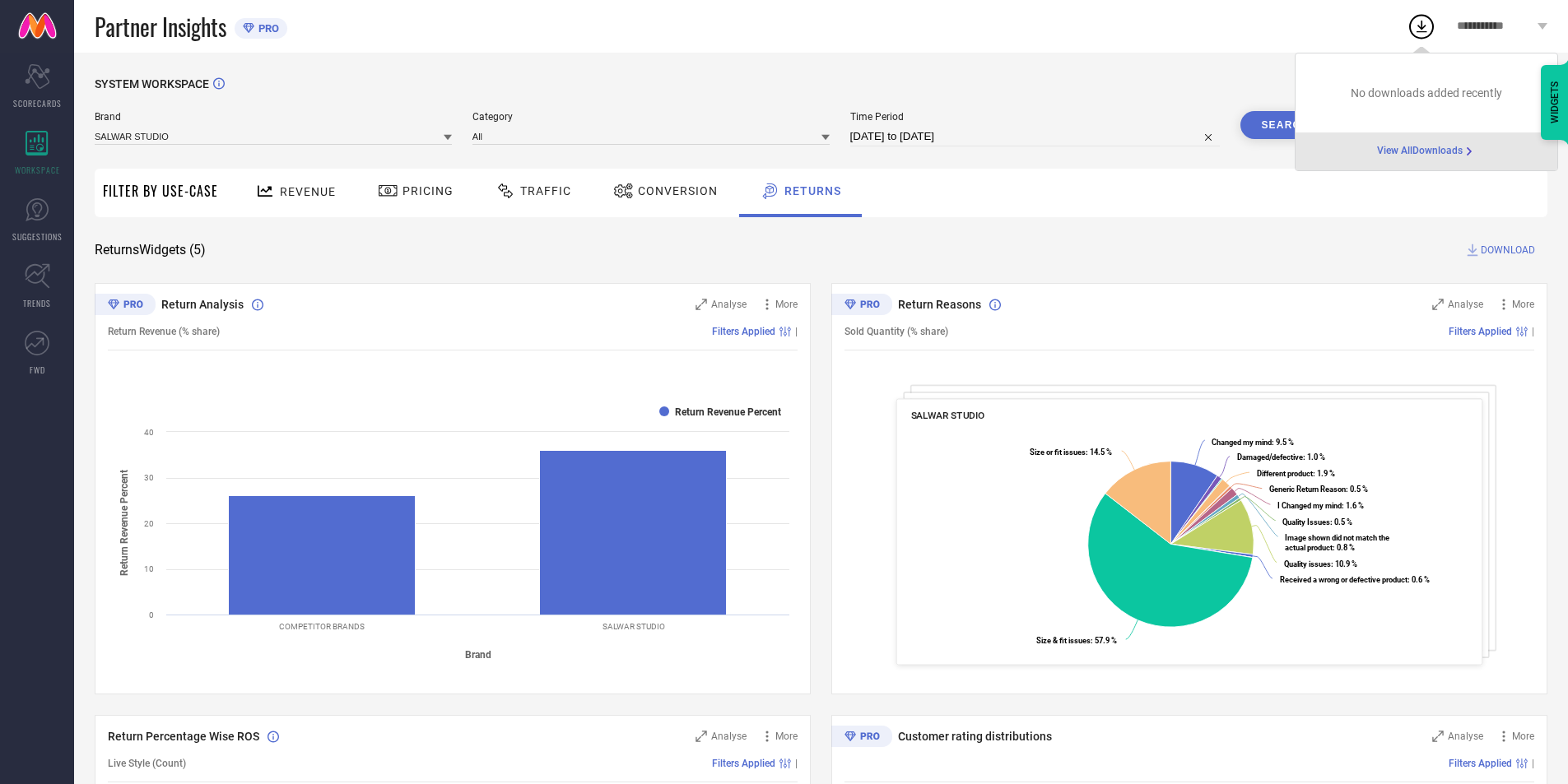
click at [1409, 148] on span "View All Downloads" at bounding box center [1420, 152] width 85 height 13
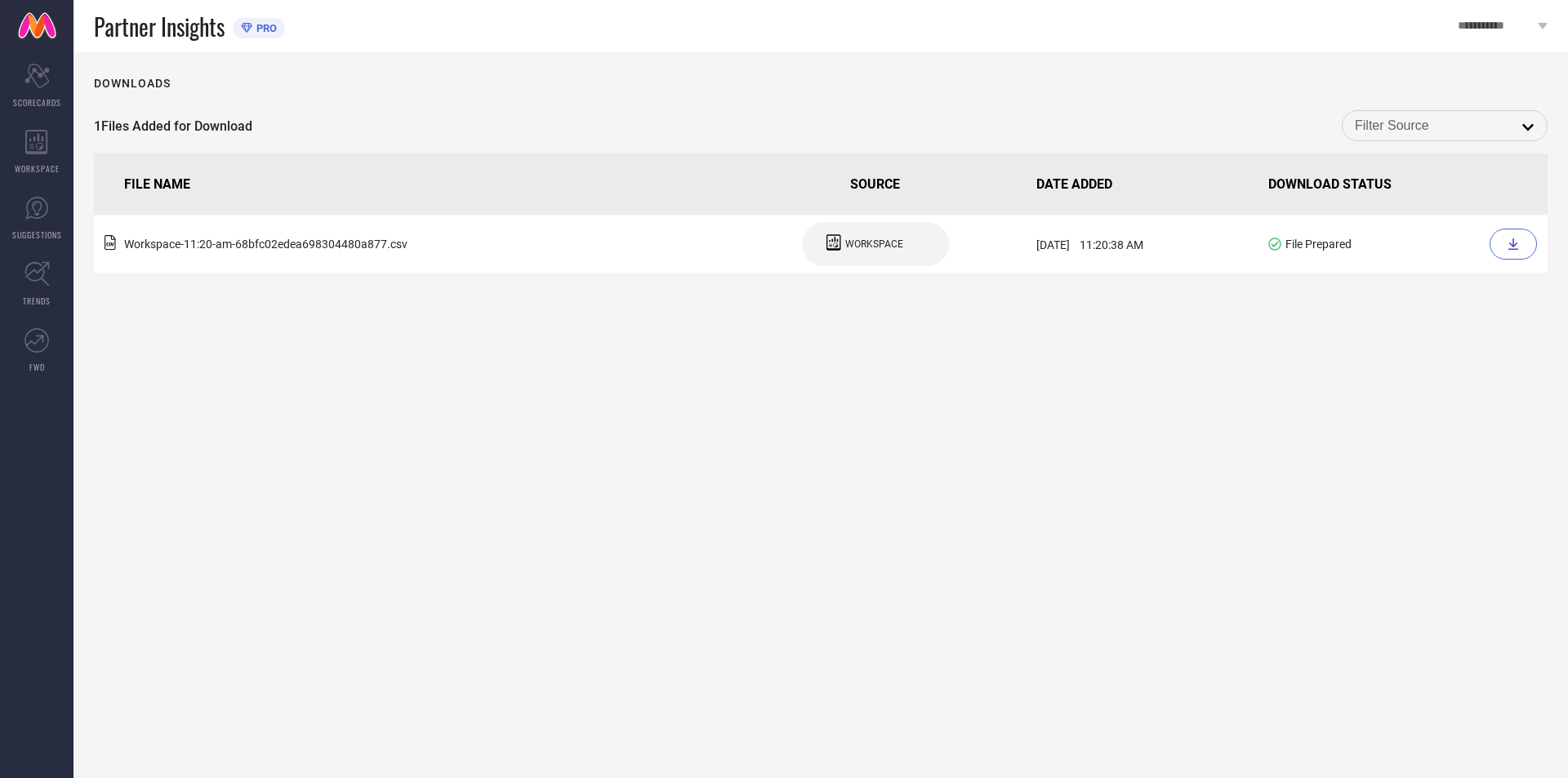
click at [620, 461] on div "Downloads 1 Files Added for Download open FILE NAME SOURCE DATE ADDED DOWNLOAD …" at bounding box center [820, 414] width 1495 height 726
click at [23, 123] on div "WORKSPACE" at bounding box center [37, 152] width 73 height 65
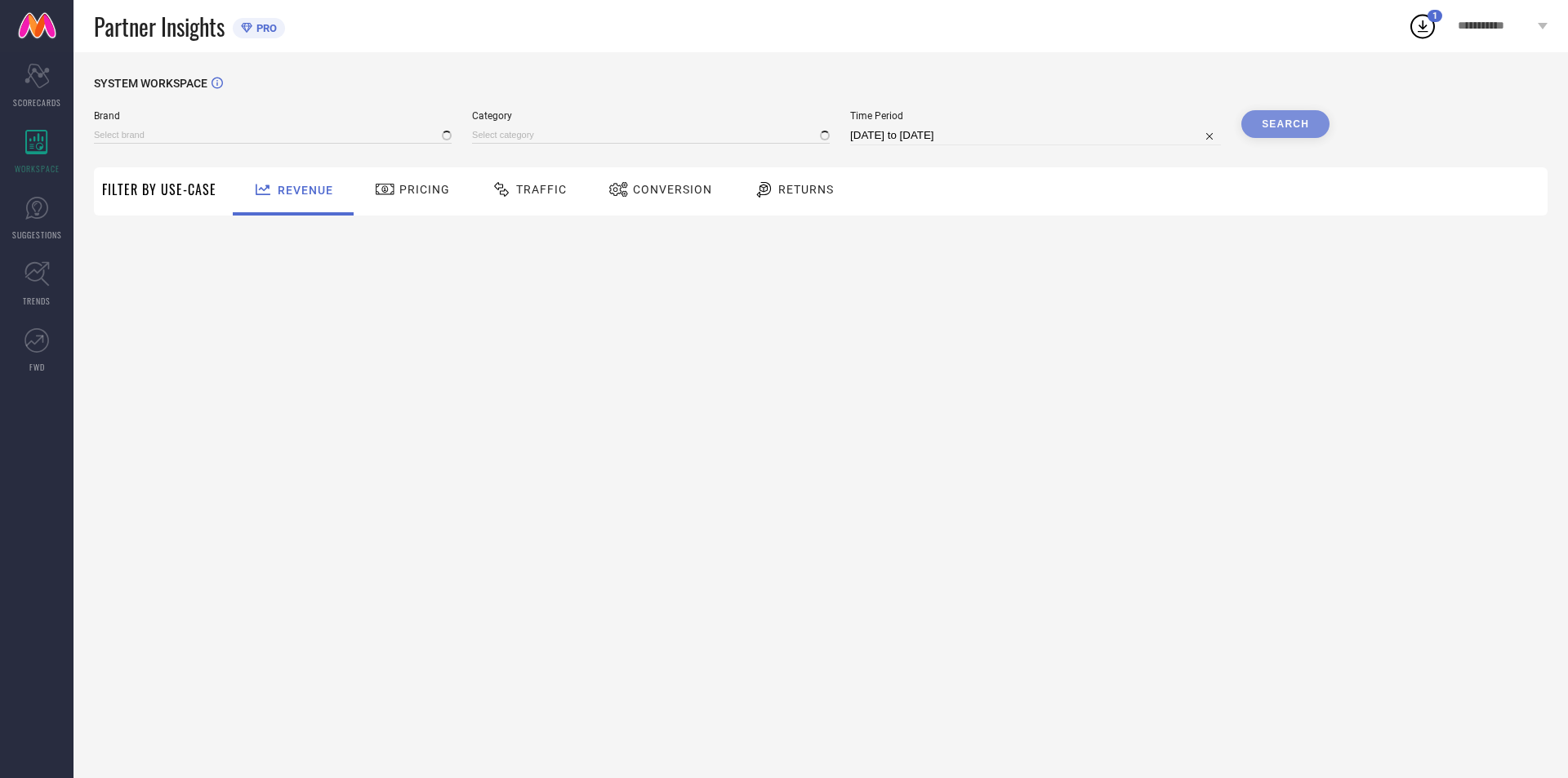
type input "SALWAR STUDIO"
type input "All"
